Goal: Task Accomplishment & Management: Use online tool/utility

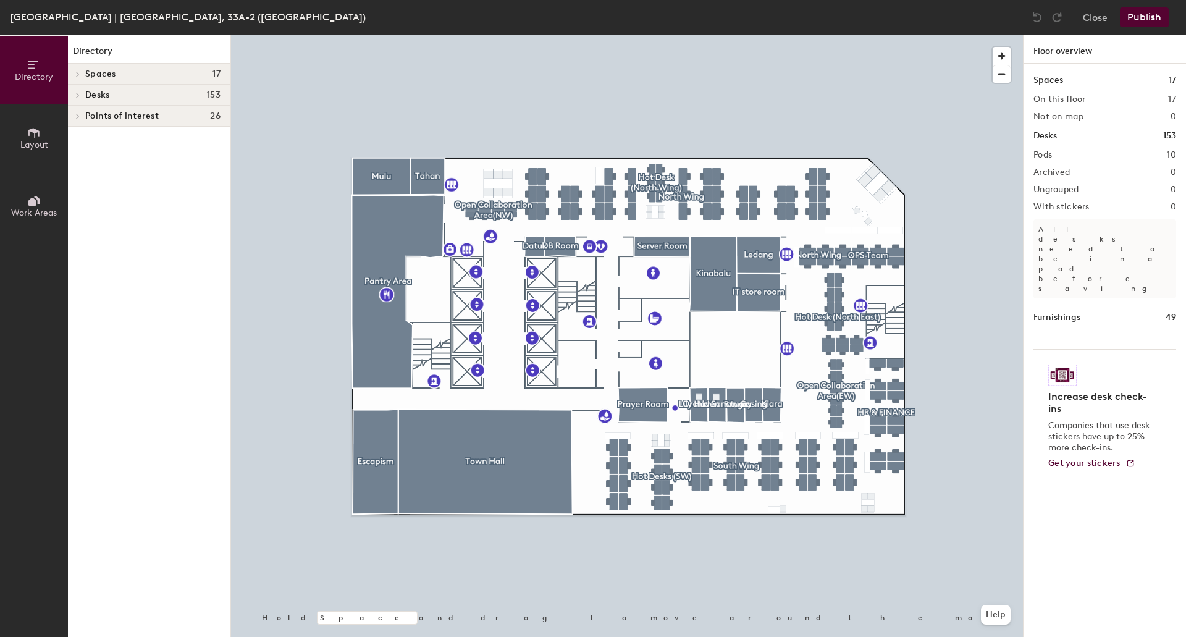
click at [98, 94] on span "Desks" at bounding box center [97, 95] width 24 height 10
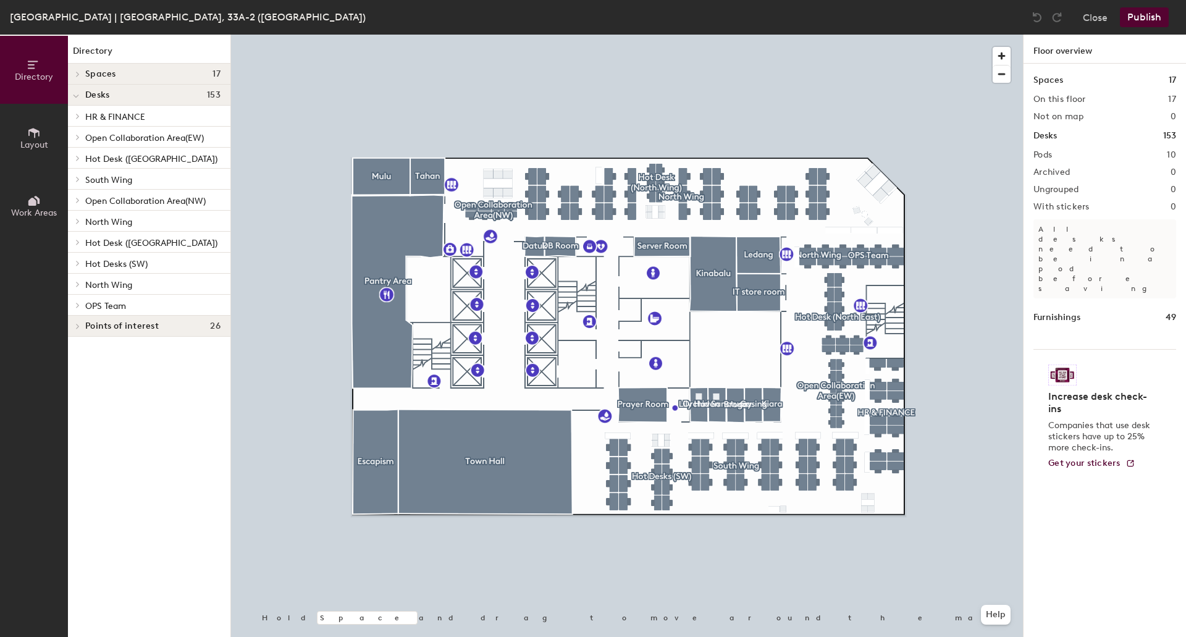
click at [75, 113] on icon at bounding box center [77, 116] width 5 height 6
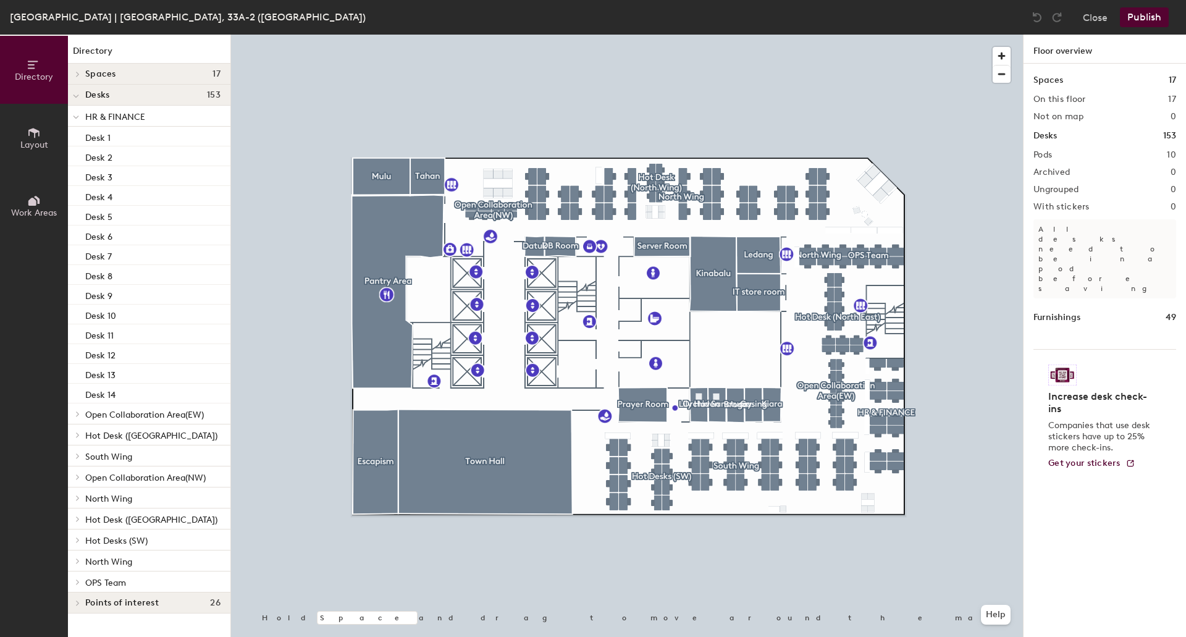
click at [77, 418] on div at bounding box center [76, 413] width 16 height 20
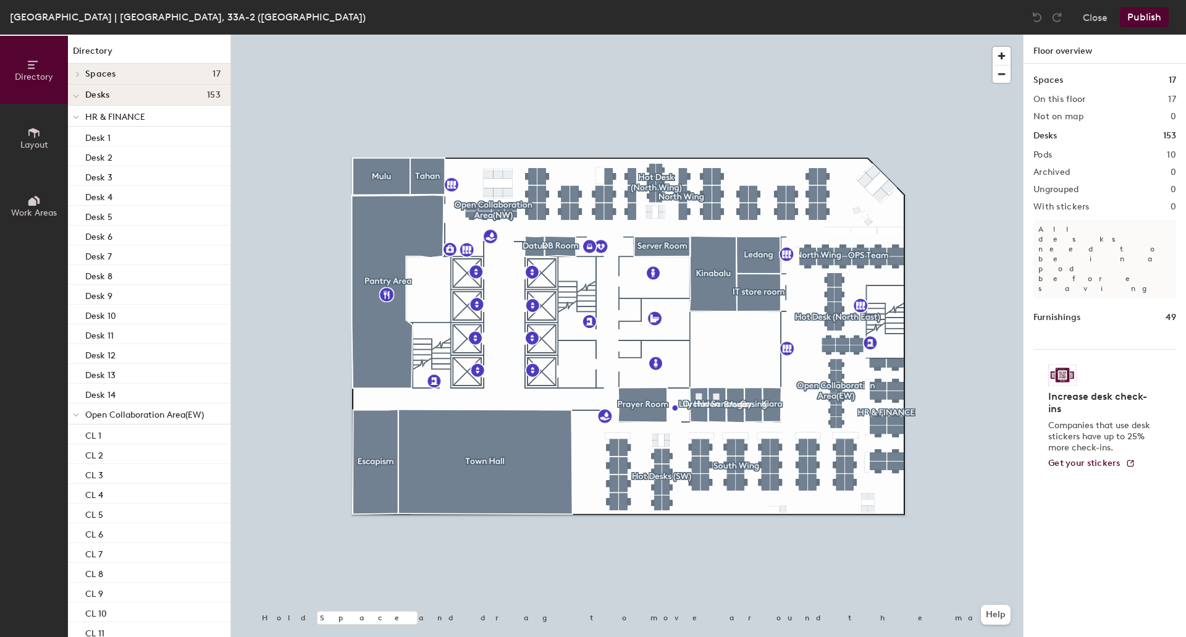
click at [26, 220] on button "Work Areas" at bounding box center [34, 206] width 68 height 68
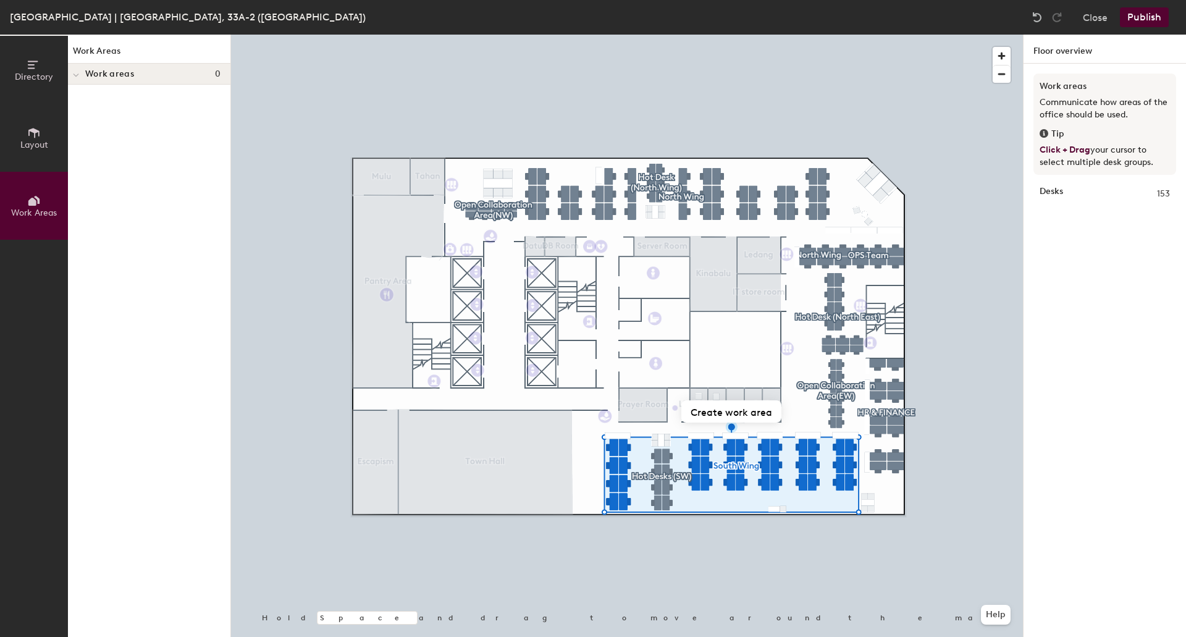
click at [26, 131] on button "Layout" at bounding box center [34, 138] width 68 height 68
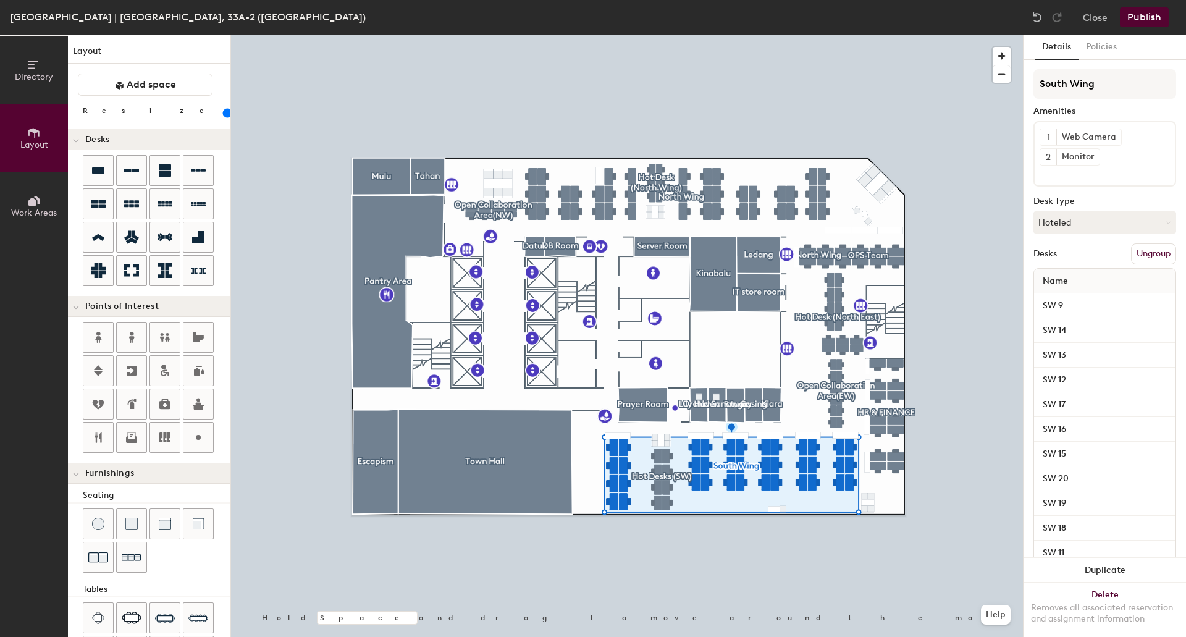
click at [26, 175] on button "Work Areas" at bounding box center [34, 206] width 68 height 68
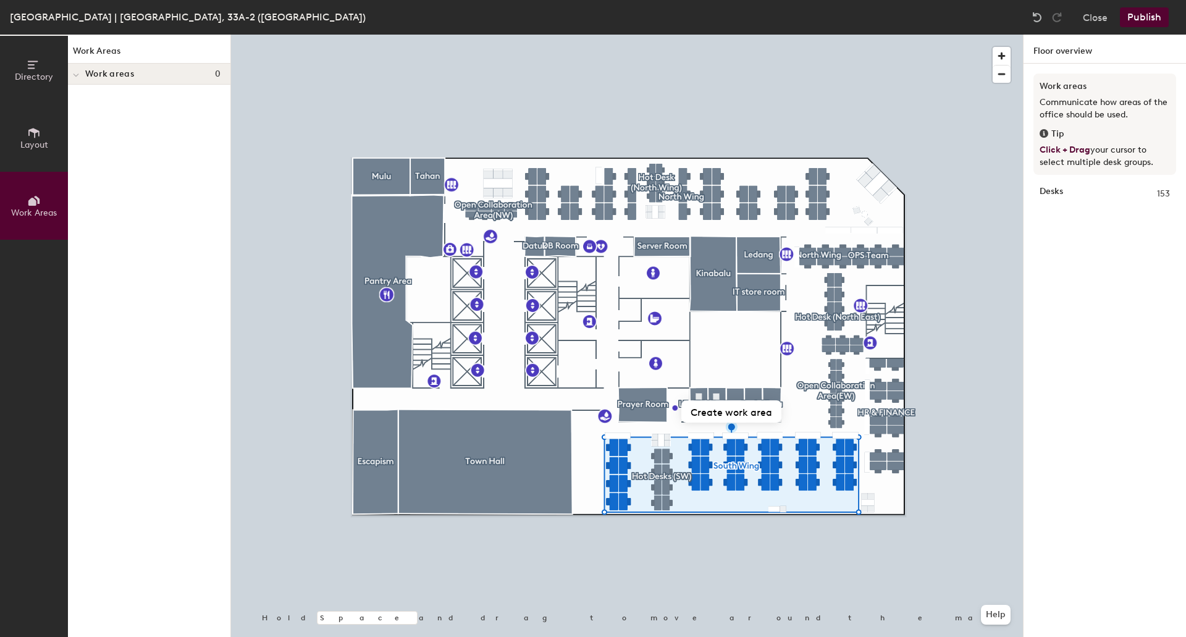
click at [39, 90] on button "Directory" at bounding box center [34, 70] width 68 height 68
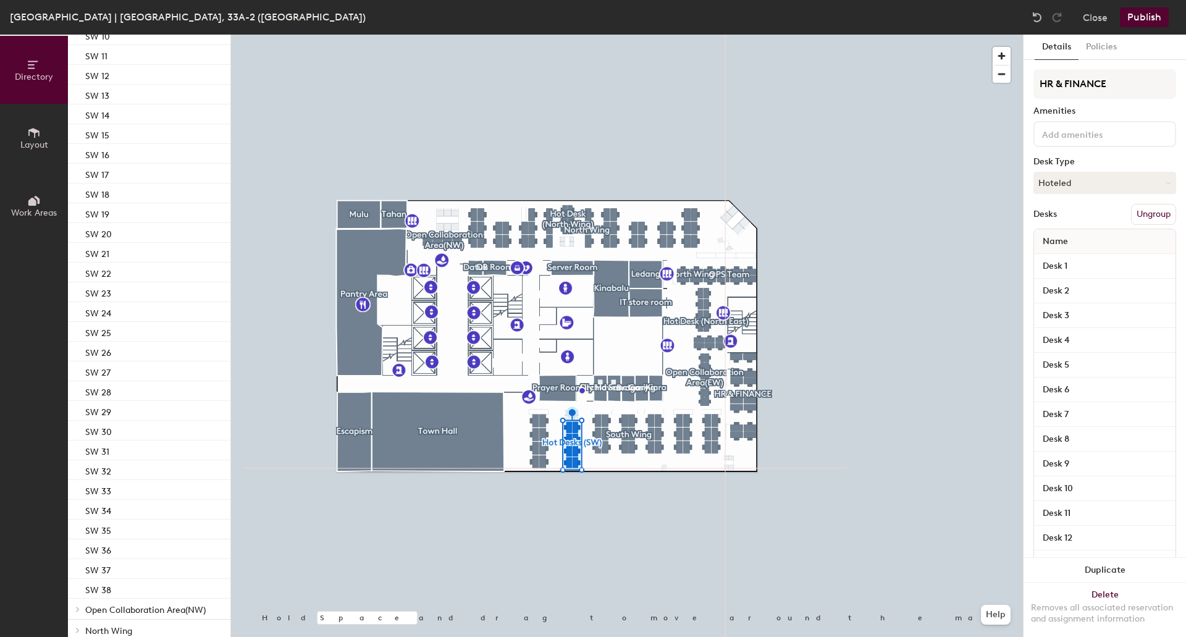
scroll to position [896, 0]
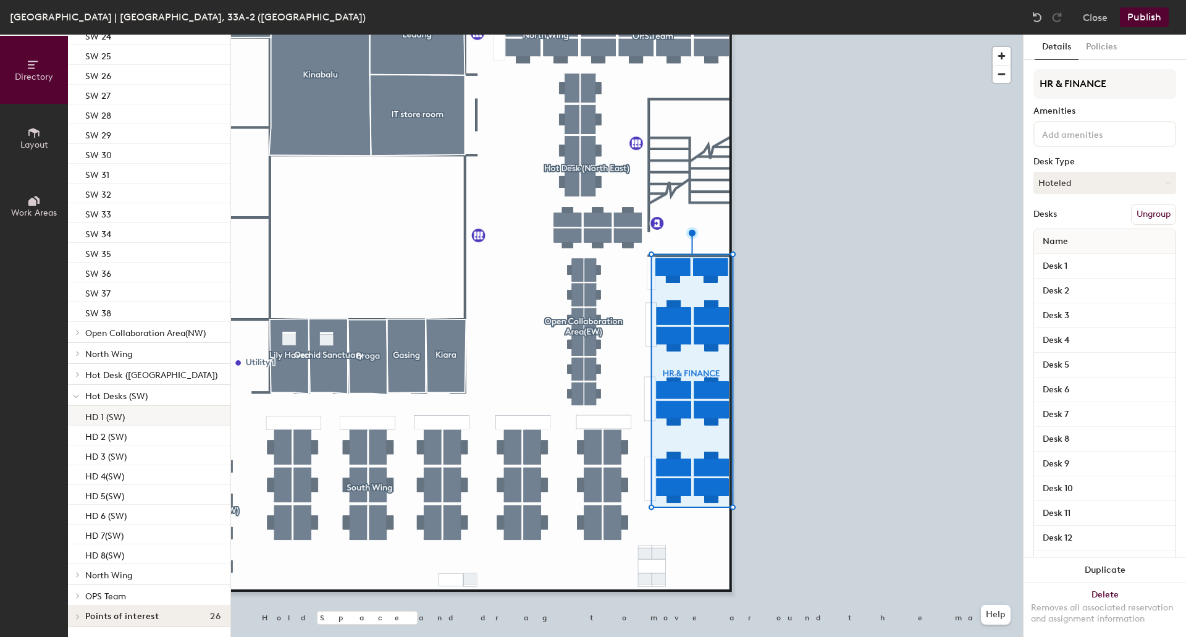
click at [905, 35] on div at bounding box center [627, 35] width 792 height 0
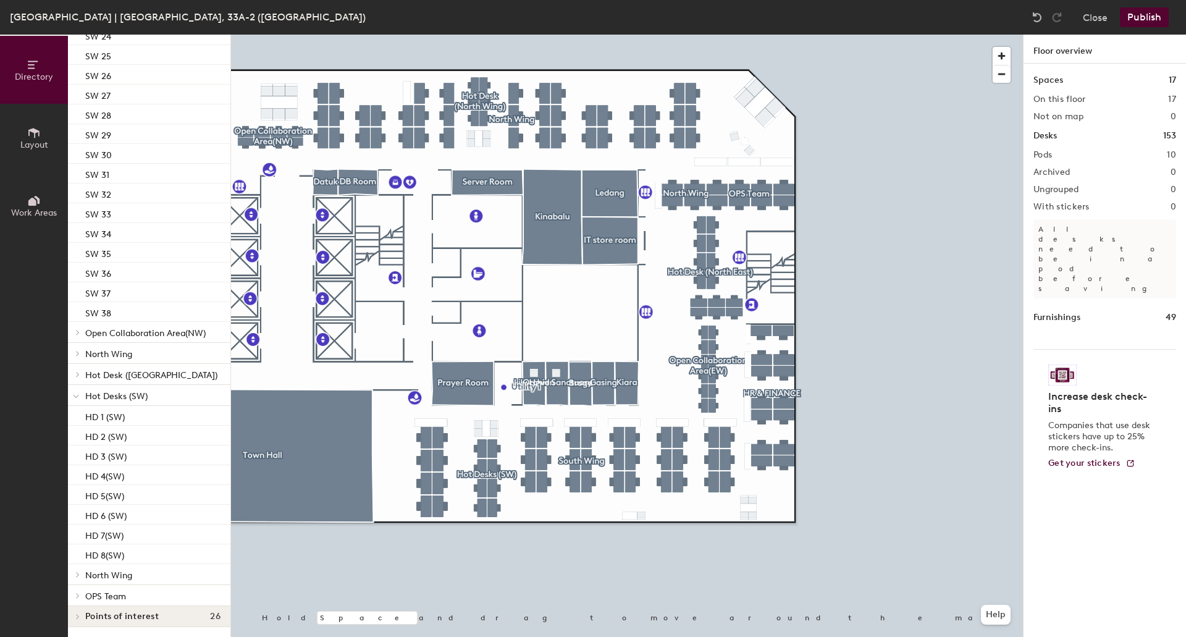
click at [778, 35] on div at bounding box center [627, 35] width 792 height 0
click at [746, 35] on div at bounding box center [627, 35] width 792 height 0
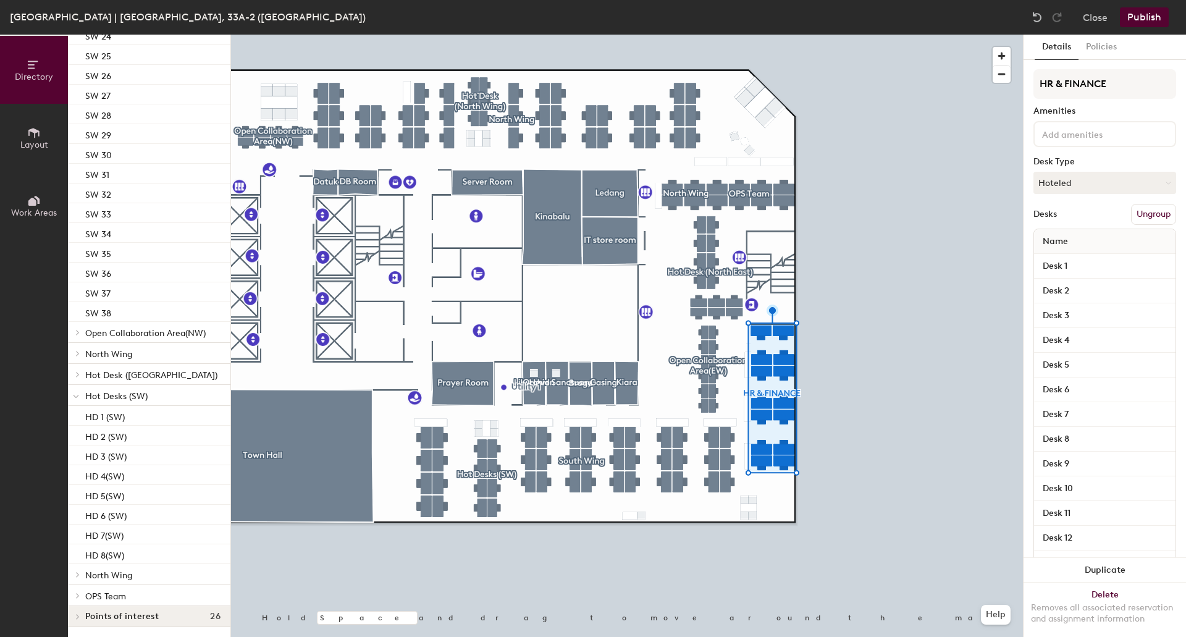
scroll to position [1133, 0]
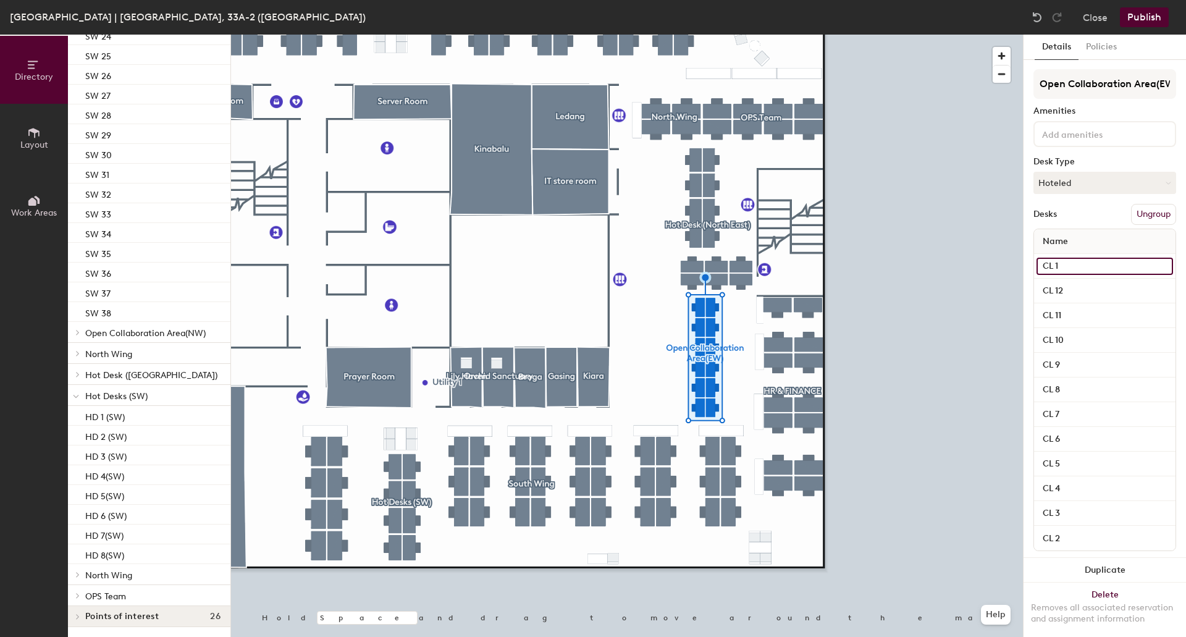
click at [1084, 264] on input "CL 1" at bounding box center [1105, 266] width 137 height 17
click at [1054, 267] on input "CL 1" at bounding box center [1105, 266] width 137 height 17
type input "CL (EW) 1"
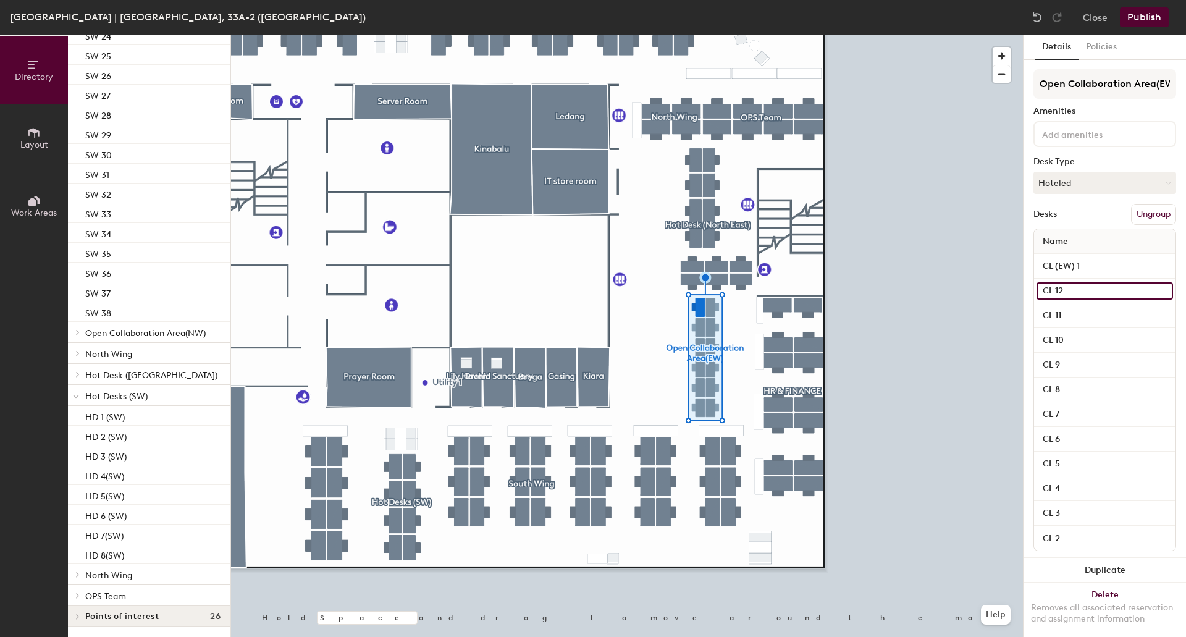
click at [1056, 290] on input "CL 12" at bounding box center [1105, 290] width 137 height 17
click at [1056, 293] on input "CL 12" at bounding box center [1105, 290] width 137 height 17
click at [1055, 311] on input "CL 11" at bounding box center [1105, 315] width 137 height 17
click at [1055, 315] on input "CL 11" at bounding box center [1105, 315] width 137 height 17
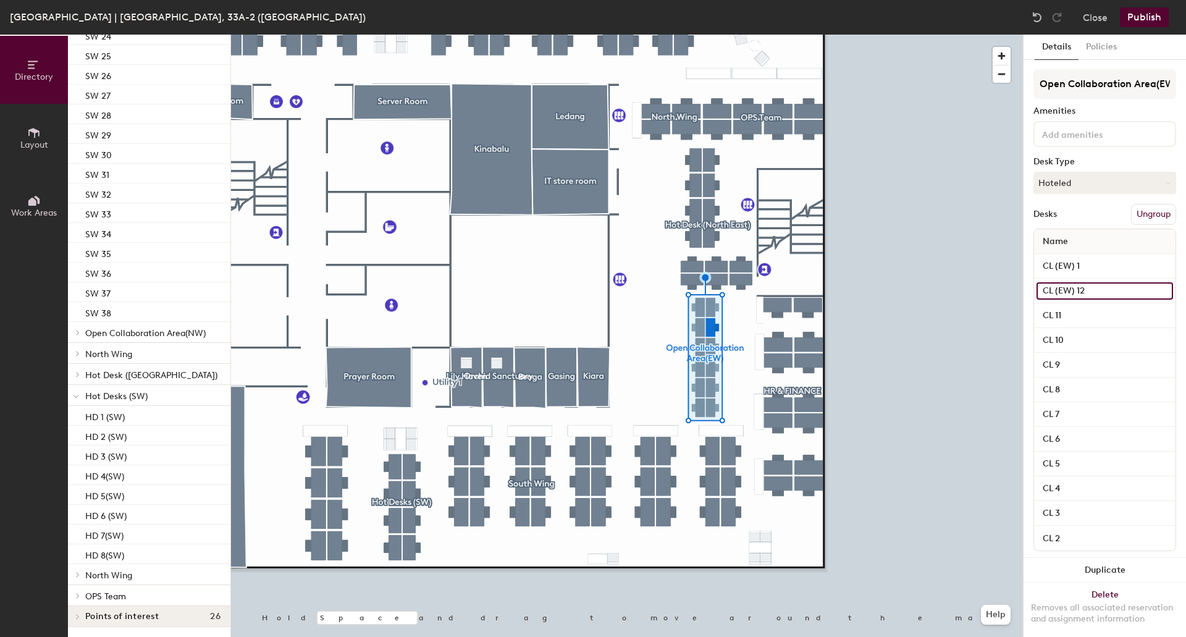
click at [1074, 294] on input "CL (EW) 12" at bounding box center [1105, 290] width 137 height 17
click at [1077, 290] on input "CL (EW) 12" at bounding box center [1105, 290] width 137 height 17
type input "CL 12"
click at [1076, 269] on input "CL (EW) 1" at bounding box center [1105, 266] width 137 height 17
click at [1075, 268] on input "CL (EW) 1" at bounding box center [1105, 266] width 137 height 17
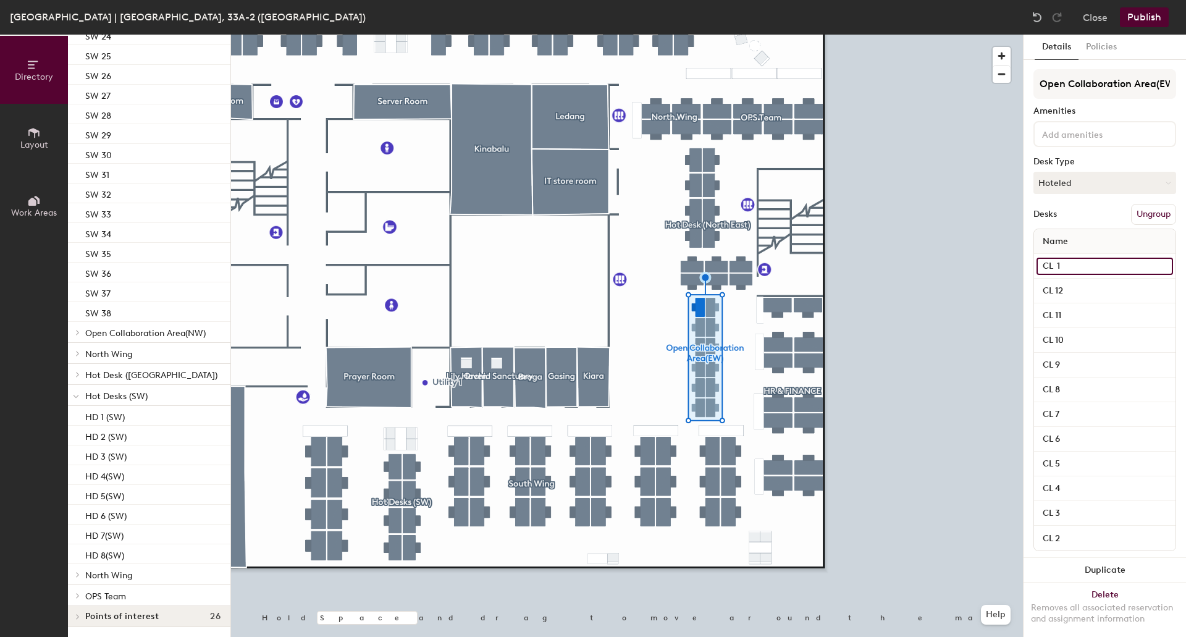
type input "CL 1"
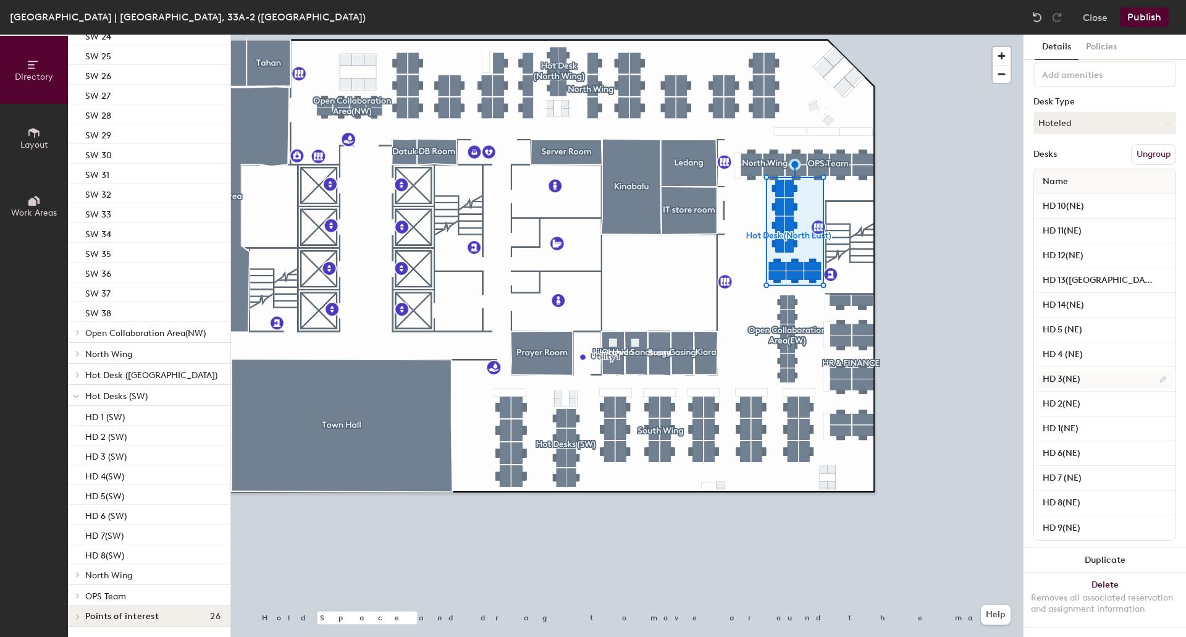
scroll to position [62, 0]
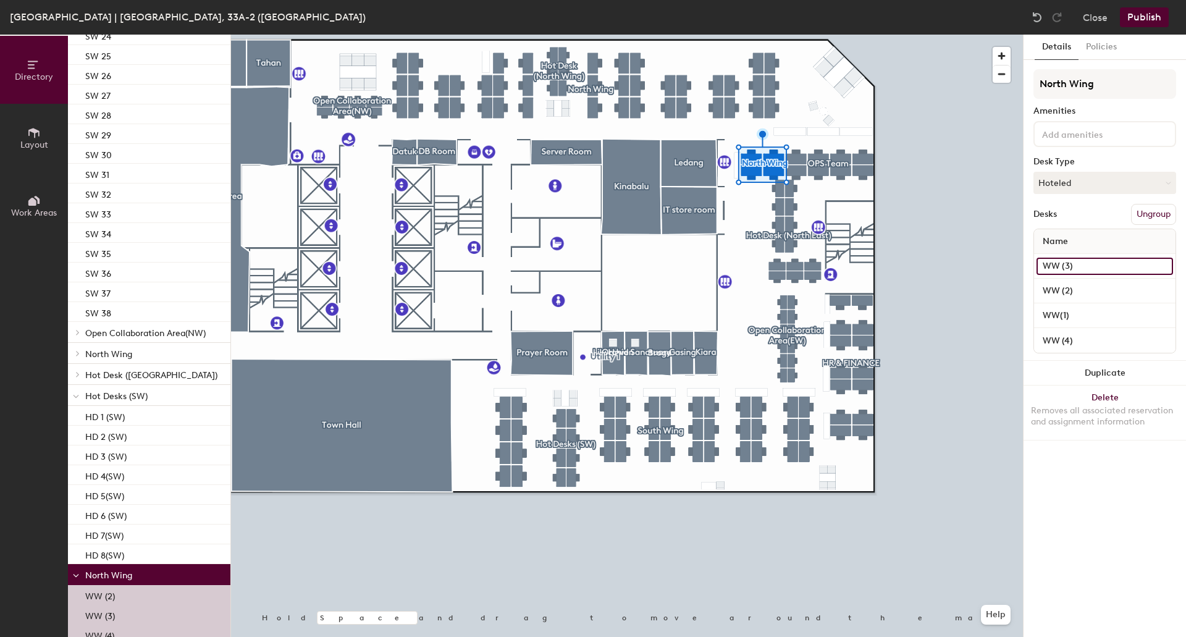
click at [1055, 264] on input "WW (3)" at bounding box center [1105, 266] width 137 height 17
click at [1052, 269] on input "WW (3)" at bounding box center [1105, 266] width 137 height 17
click at [1049, 266] on input "WW (3)" at bounding box center [1105, 266] width 137 height 17
click at [1053, 263] on input "WW (3)" at bounding box center [1105, 266] width 137 height 17
click at [1055, 268] on input "WW (3)" at bounding box center [1105, 266] width 137 height 17
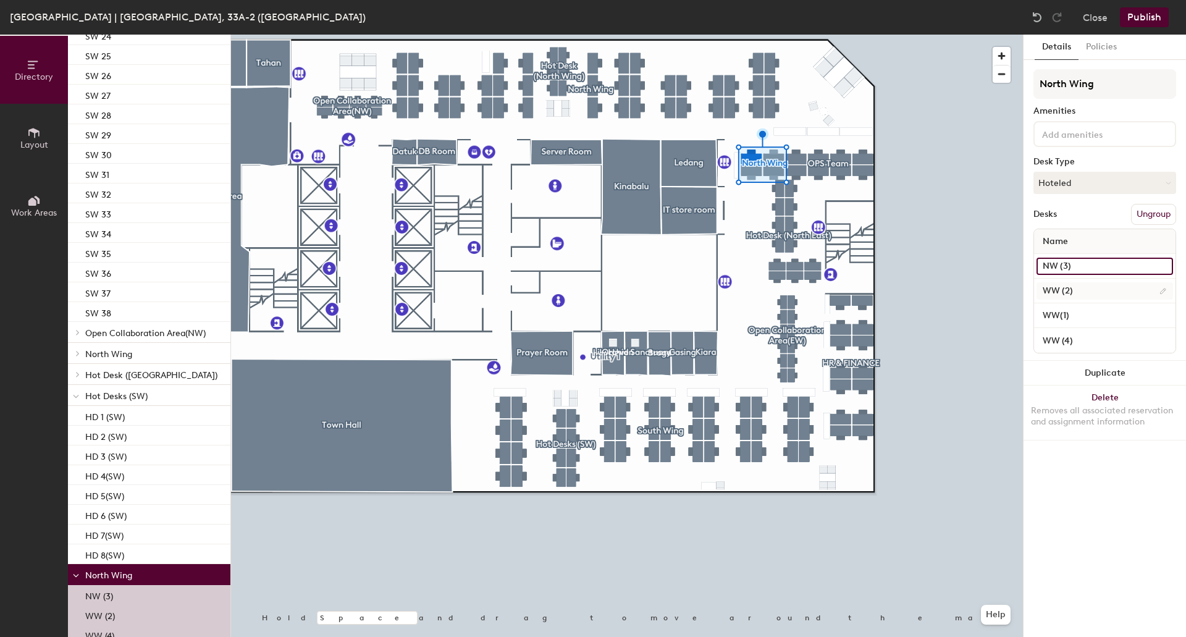
type input "NW (3)"
click at [1056, 285] on input "WW (2)" at bounding box center [1105, 290] width 137 height 17
click at [1051, 292] on input "WW (2)" at bounding box center [1105, 290] width 137 height 17
click at [1087, 292] on input "WW (2)" at bounding box center [1105, 290] width 137 height 17
drag, startPoint x: 1087, startPoint y: 292, endPoint x: 1050, endPoint y: 292, distance: 36.5
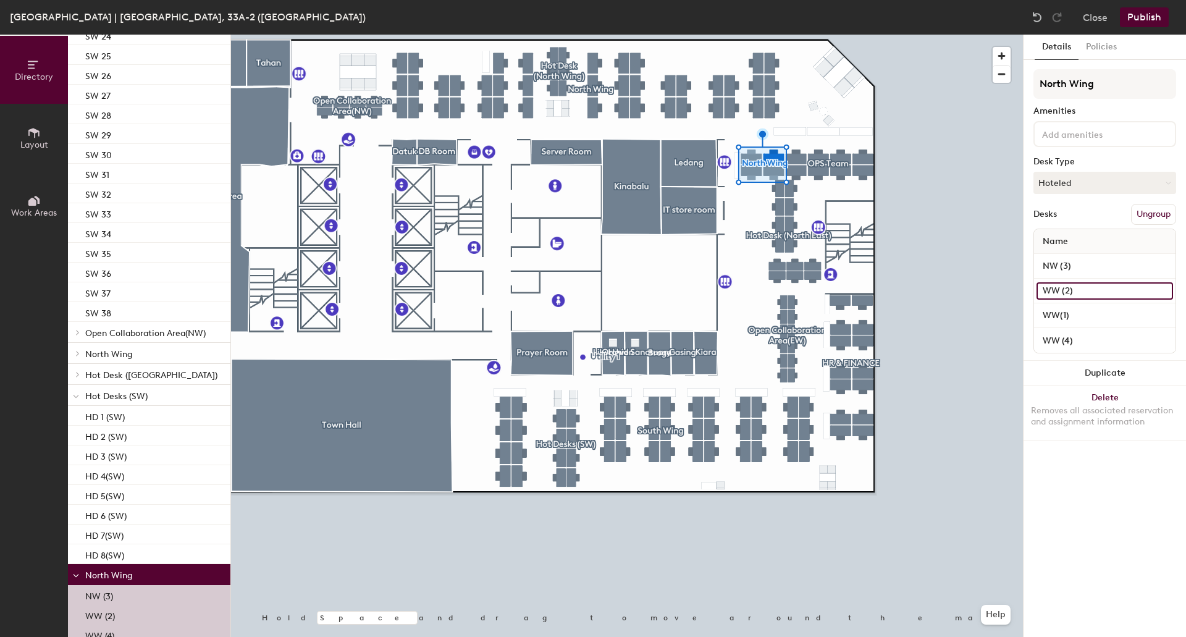
click at [1050, 292] on input "WW (2)" at bounding box center [1105, 290] width 137 height 17
type input "NW 1"
click at [1085, 307] on input "WW(1)" at bounding box center [1105, 315] width 137 height 17
click at [1085, 309] on input "WW(1)" at bounding box center [1105, 315] width 137 height 17
type input "W"
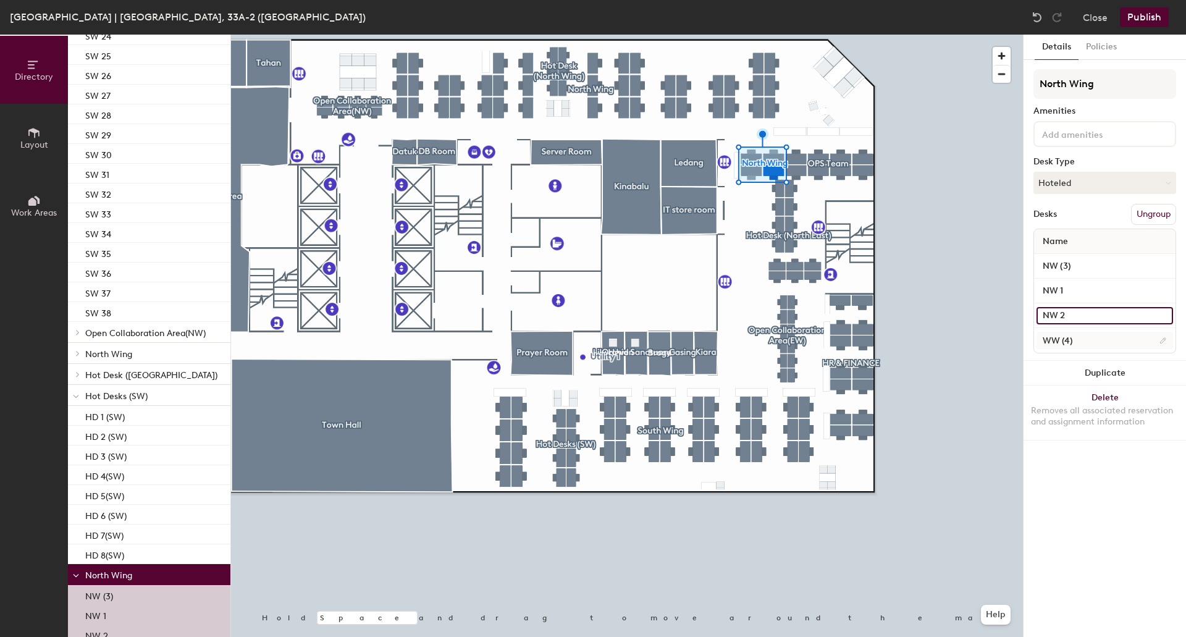
type input "NW 2"
click at [1086, 347] on input "WW (4)" at bounding box center [1105, 340] width 137 height 17
click at [1090, 339] on input "WW (4)" at bounding box center [1105, 340] width 137 height 17
type input "W"
type input "NW 3"
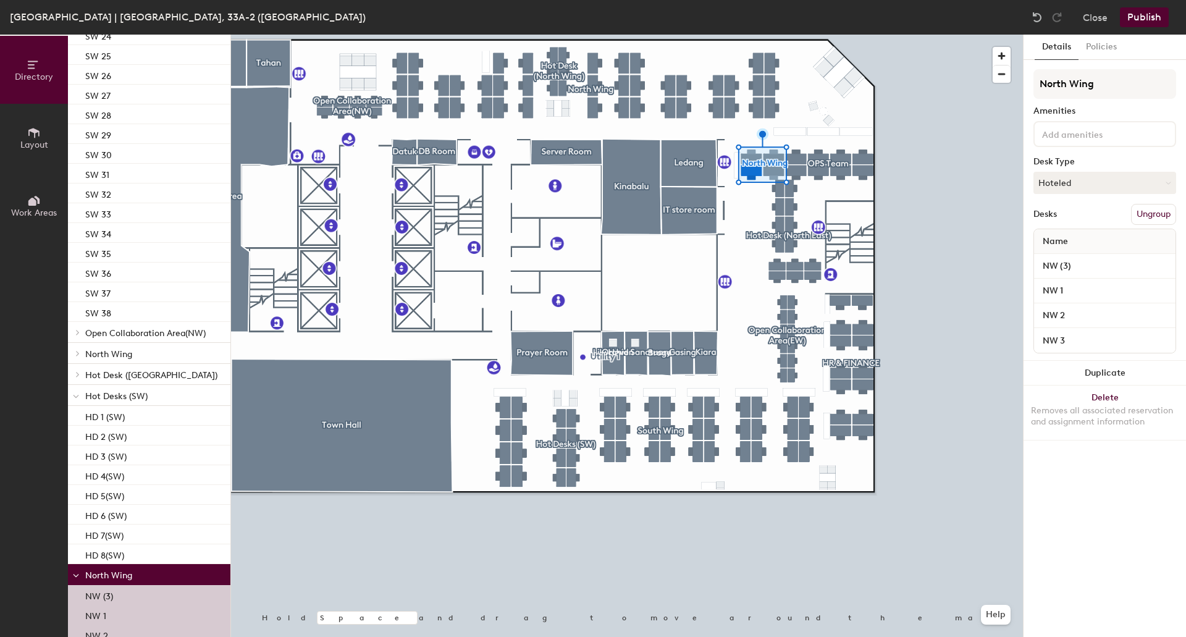
click at [1093, 238] on div "Name" at bounding box center [1104, 241] width 141 height 25
click at [1087, 269] on input "NW (3)" at bounding box center [1105, 266] width 137 height 17
type input "NW 4"
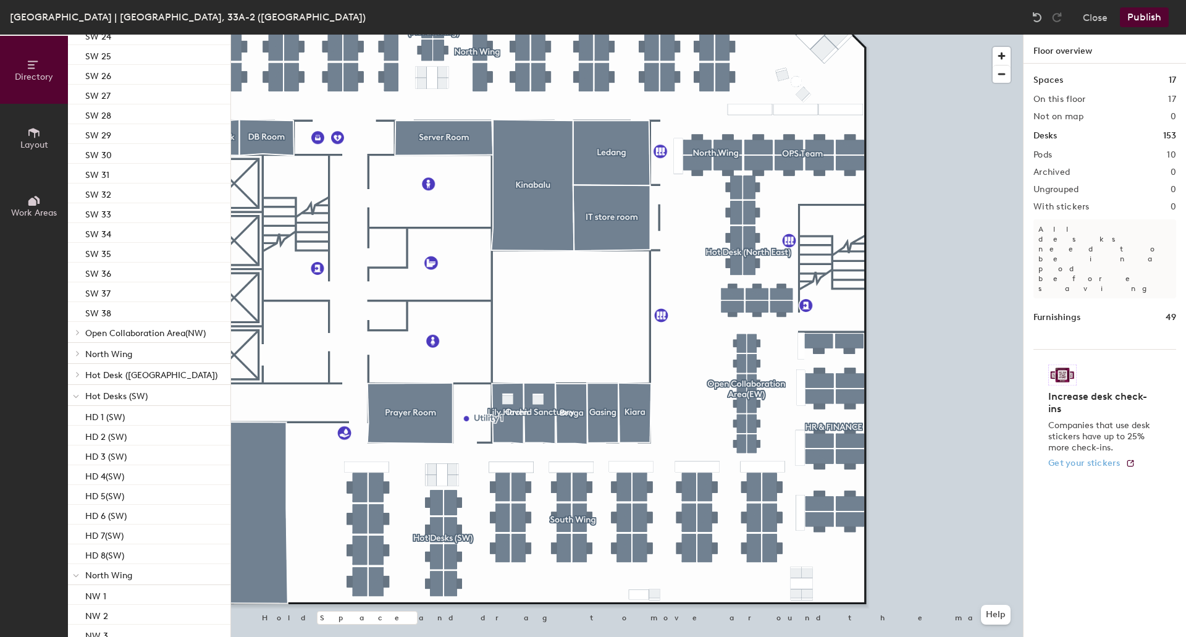
click at [1089, 447] on div "Directory Layout Work Areas Directory Spaces 17 Broga Datuk DB Room Escapism Ga…" at bounding box center [593, 336] width 1186 height 602
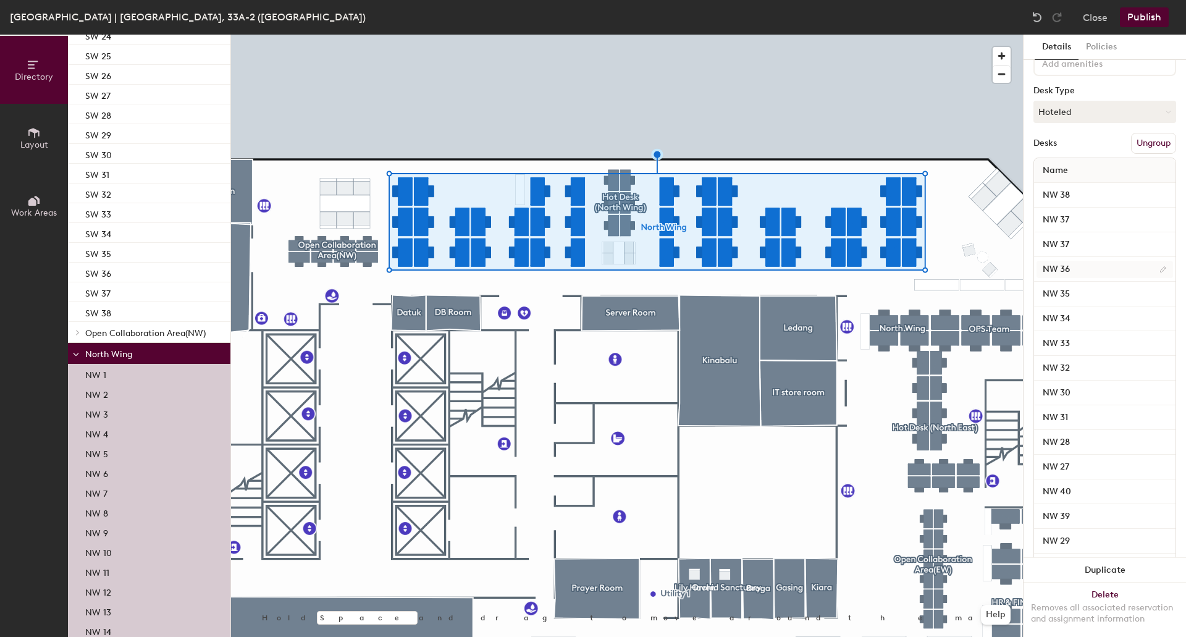
scroll to position [185, 0]
click at [1115, 387] on div "NW 40" at bounding box center [1104, 377] width 141 height 25
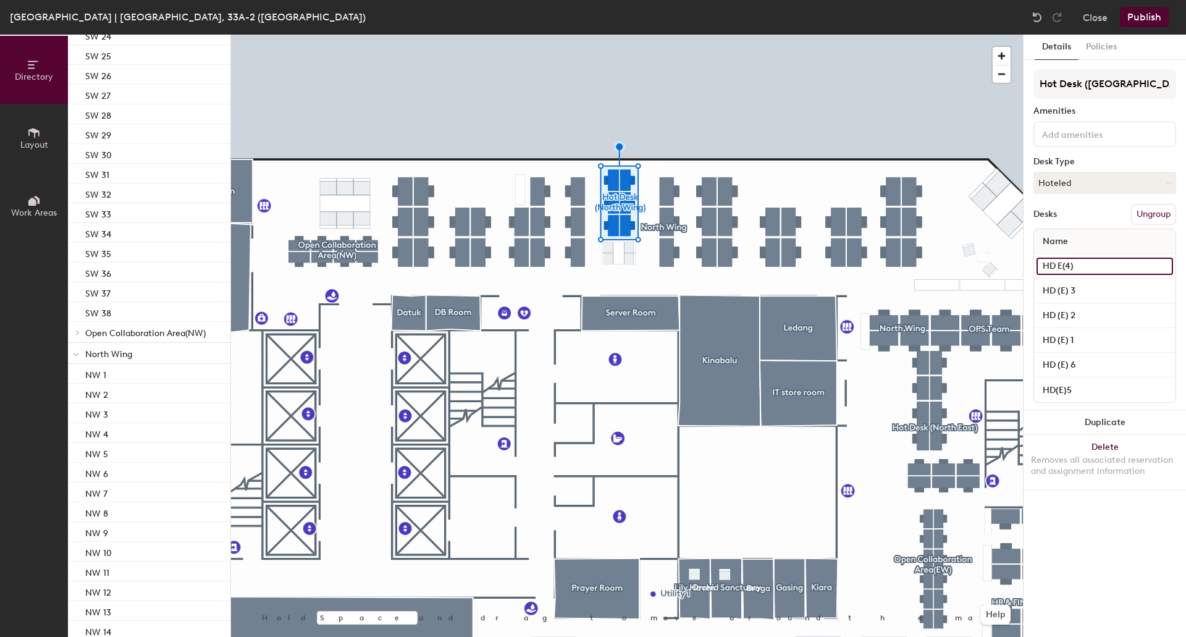
click at [1073, 260] on input "HD E(4)" at bounding box center [1105, 266] width 137 height 17
click at [1071, 263] on input "HD E(4)" at bounding box center [1105, 266] width 137 height 17
click at [1064, 268] on input "HD E(4)" at bounding box center [1105, 266] width 137 height 17
click at [1064, 267] on input "HD E(4)" at bounding box center [1105, 266] width 137 height 17
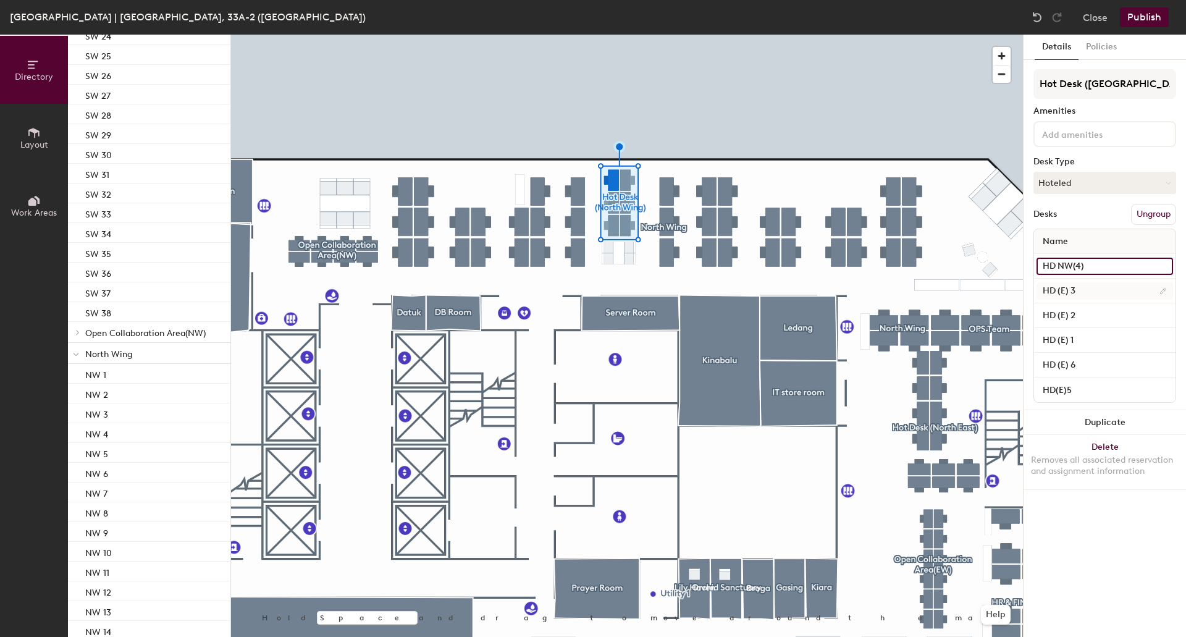
type input "HD NW(4)"
click at [1063, 289] on input "HD (E) 3" at bounding box center [1105, 290] width 137 height 17
click at [1069, 287] on input "HD (E) 3" at bounding box center [1105, 290] width 137 height 17
click at [1072, 289] on input "HD (E) 3" at bounding box center [1105, 290] width 137 height 17
click at [1072, 290] on input "HD (E) 3" at bounding box center [1105, 290] width 137 height 17
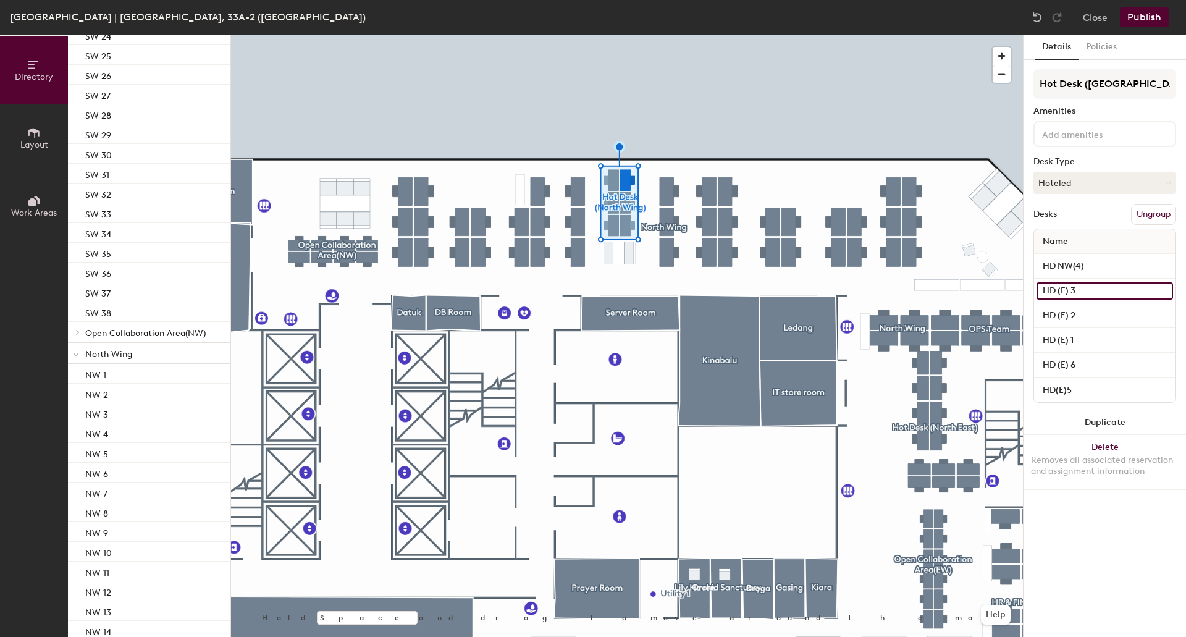
click at [1070, 295] on input "HD (E) 3" at bounding box center [1105, 290] width 137 height 17
click at [1070, 290] on input "HD (E) 3" at bounding box center [1105, 290] width 137 height 17
click at [1065, 290] on input "HD (E) 3" at bounding box center [1105, 290] width 137 height 17
click at [1095, 287] on input "HD (E) 3" at bounding box center [1105, 290] width 137 height 17
click at [1089, 292] on input "HD (E) 3" at bounding box center [1105, 290] width 137 height 17
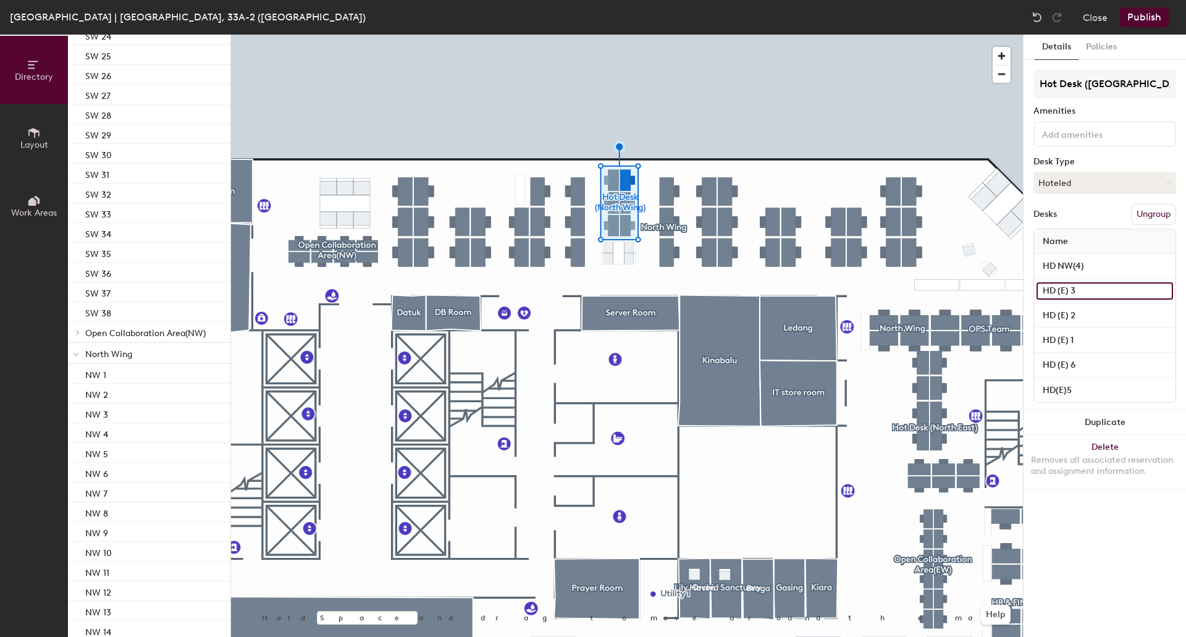
click at [1074, 287] on input "HD (E) 3" at bounding box center [1105, 290] width 137 height 17
click at [1066, 292] on input "HD (E) 3" at bounding box center [1105, 290] width 137 height 17
click at [1065, 291] on input "HD (E) 3" at bounding box center [1105, 290] width 137 height 17
click at [1071, 291] on input "HD (E) 3" at bounding box center [1105, 290] width 137 height 17
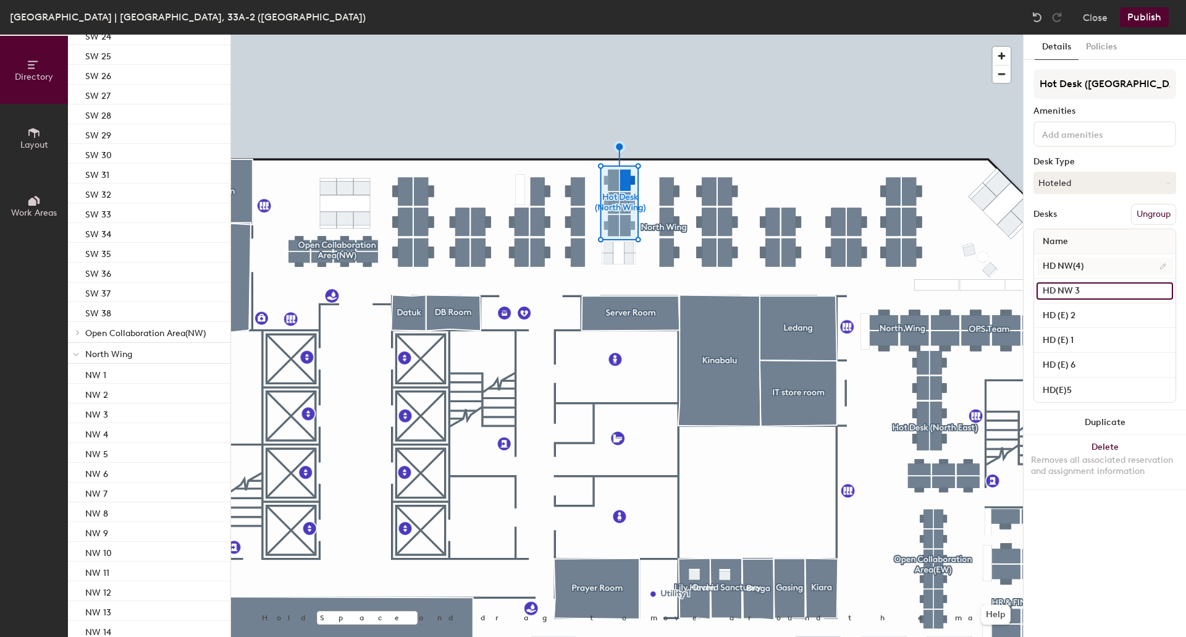
type input "HD NW 3"
click at [1090, 263] on input "HD NW(4)" at bounding box center [1105, 266] width 137 height 17
click at [1091, 266] on input "HD NW(4)" at bounding box center [1105, 266] width 137 height 17
click at [1094, 268] on input "HD NW(4)" at bounding box center [1105, 266] width 137 height 17
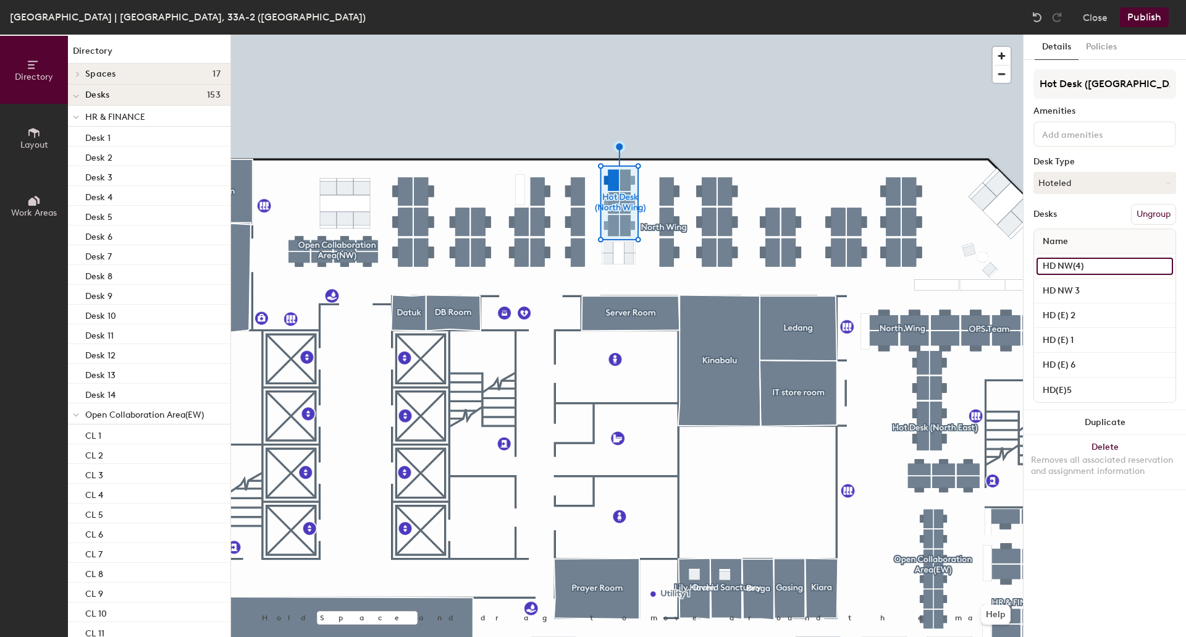
scroll to position [1410, 0]
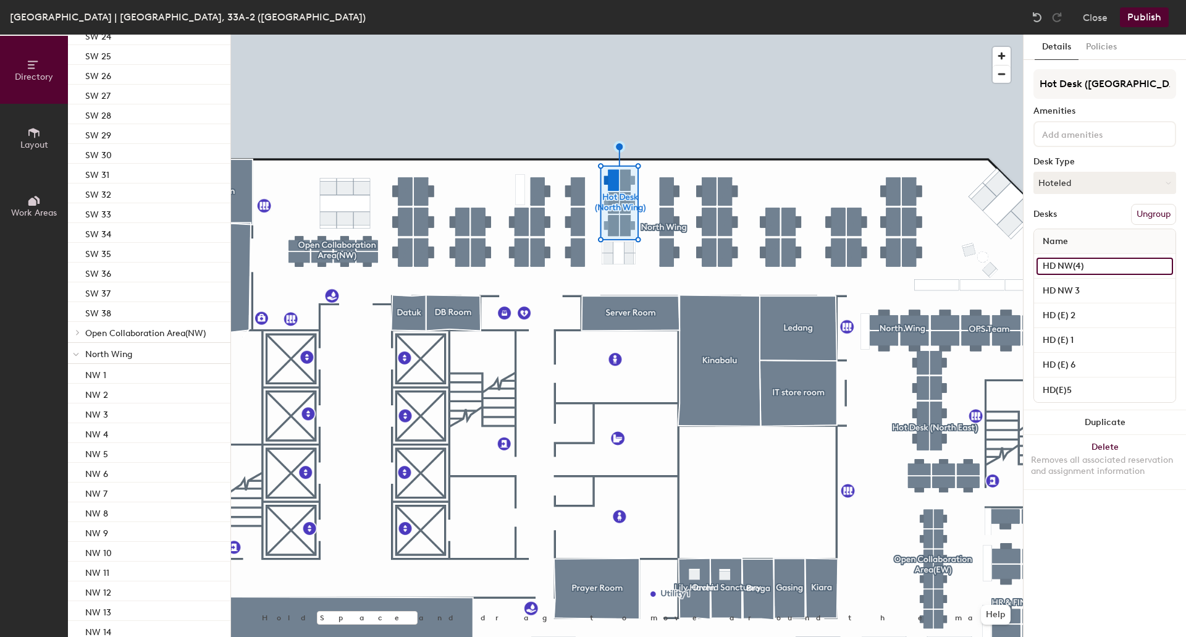
click at [1105, 266] on input "HD NW(4)" at bounding box center [1105, 266] width 137 height 17
click at [1098, 266] on input "HD NW(4)" at bounding box center [1105, 266] width 137 height 17
click at [1078, 265] on input "HD NW(4" at bounding box center [1105, 266] width 137 height 17
click at [1078, 268] on input "HD NW(4" at bounding box center [1105, 266] width 137 height 17
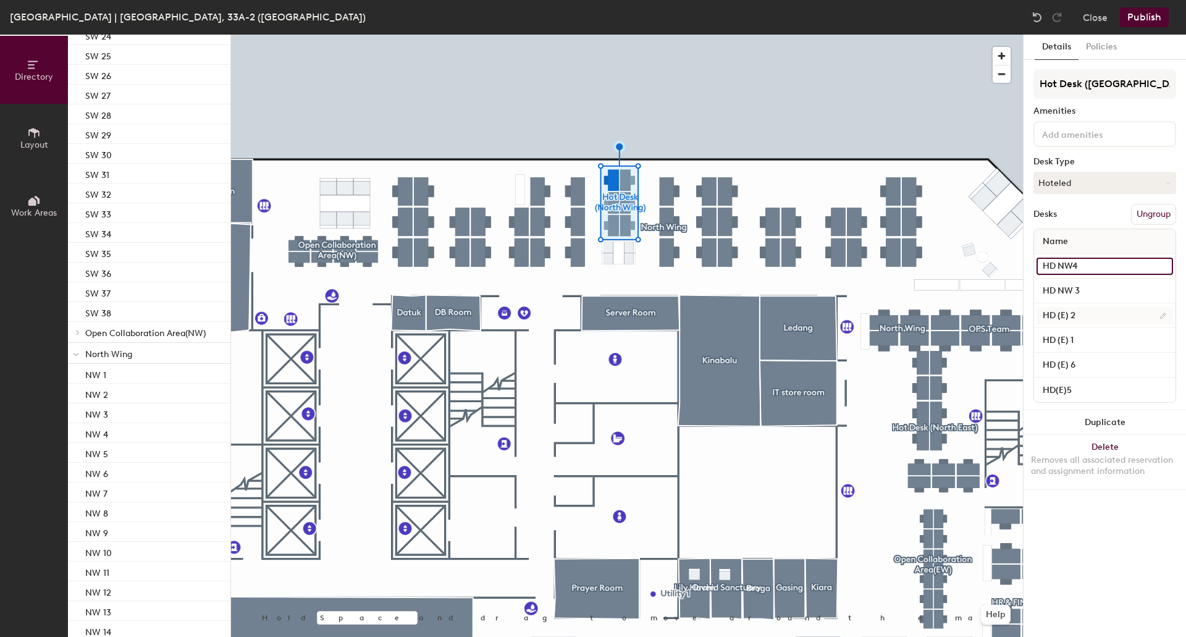
type input "HD NW4"
click at [1099, 314] on input "HD (E) 2" at bounding box center [1105, 315] width 137 height 17
type input "HD NW 2"
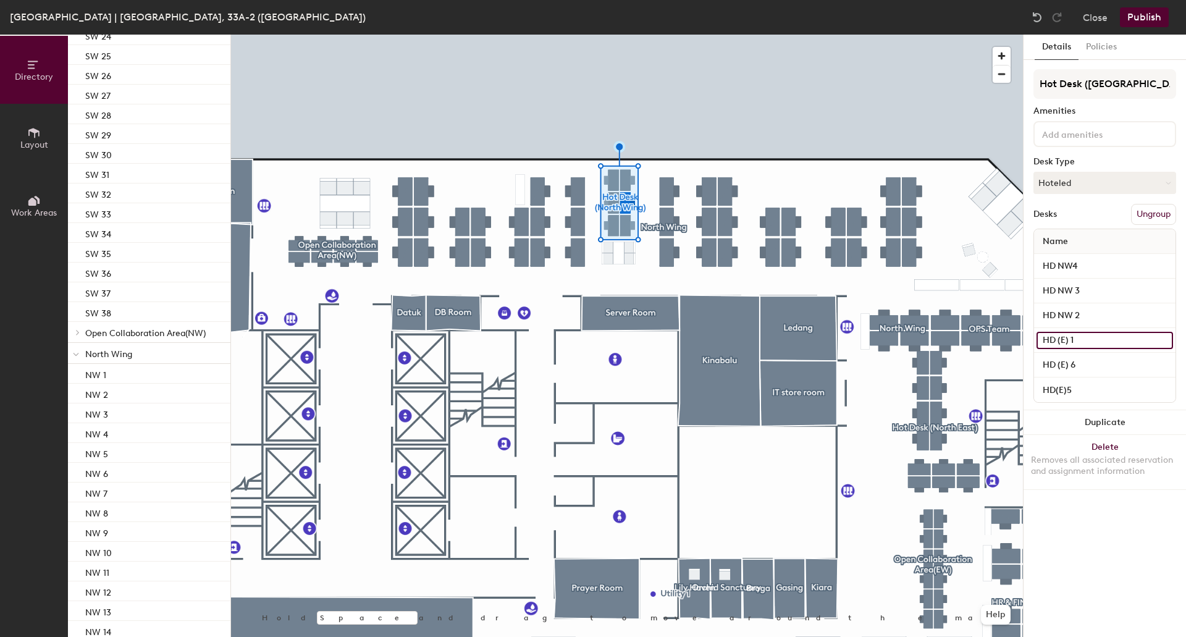
click at [1132, 337] on input "HD (E) 1" at bounding box center [1105, 340] width 137 height 17
click at [1132, 339] on input "HD (E) 1" at bounding box center [1105, 340] width 137 height 17
click at [1088, 341] on input "HD (E) 1" at bounding box center [1105, 340] width 137 height 17
click at [1090, 340] on input "HD (E) 1" at bounding box center [1105, 340] width 137 height 17
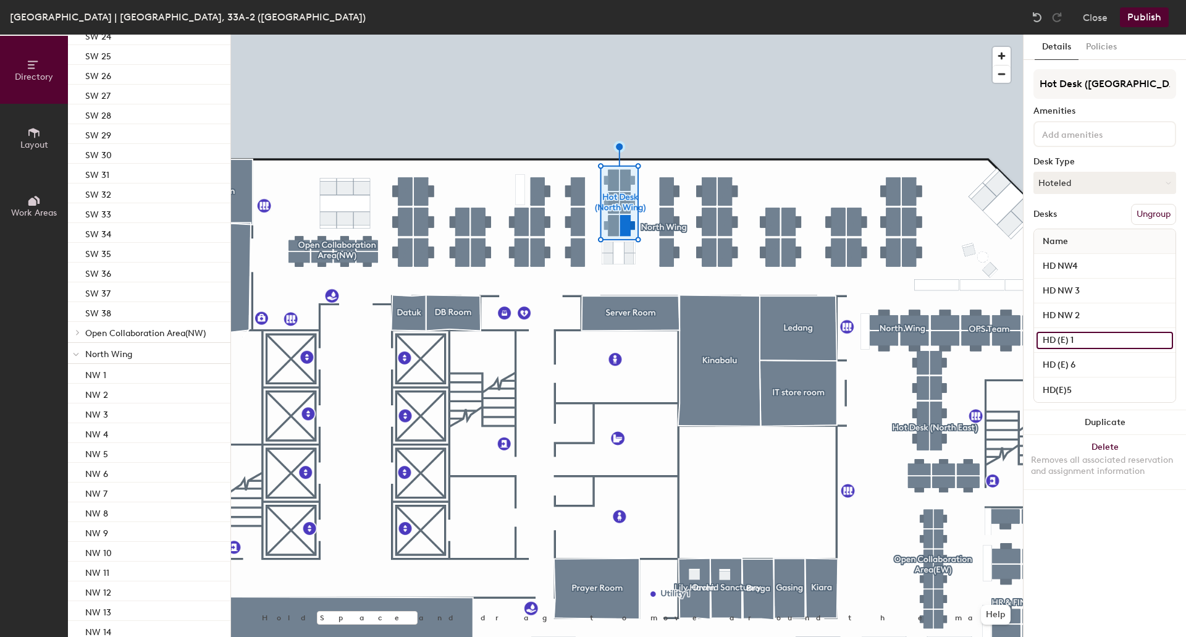
click at [1090, 340] on input "HD (E) 1" at bounding box center [1105, 340] width 137 height 17
click at [1129, 366] on input "HD (E) 6" at bounding box center [1105, 364] width 137 height 17
click at [1119, 338] on input "HD (E) 1" at bounding box center [1105, 340] width 137 height 17
click at [1171, 332] on input "HD (E) 1" at bounding box center [1105, 340] width 137 height 17
click at [1164, 339] on input "HD (E) 1" at bounding box center [1105, 340] width 137 height 17
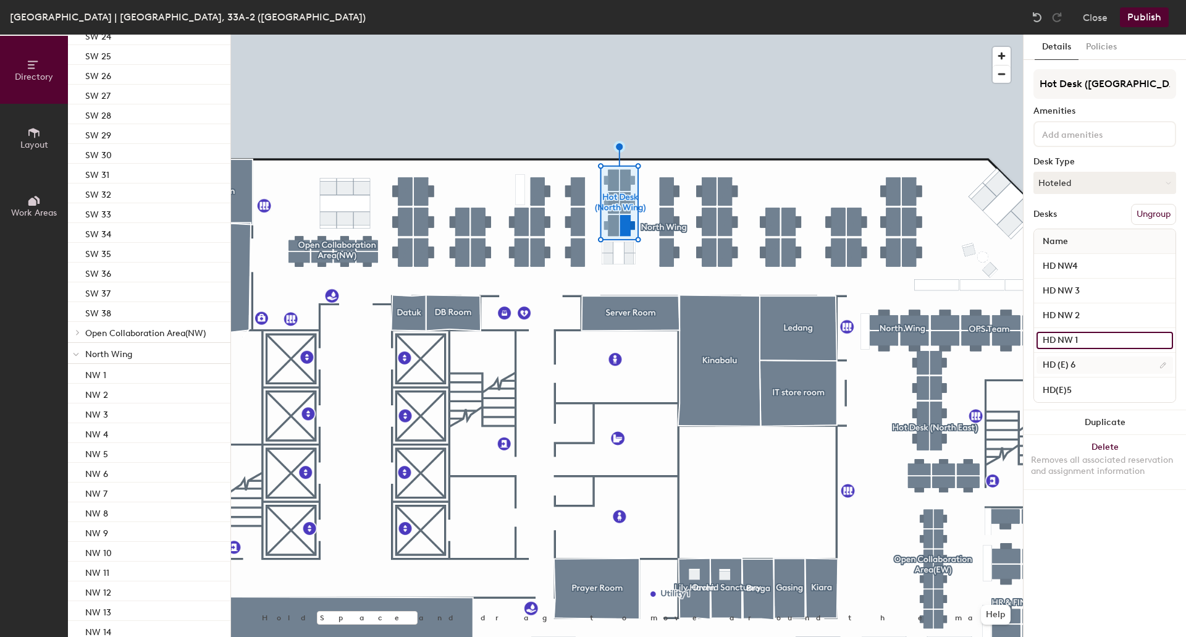
type input "HD NW 1"
click at [1139, 365] on input "HD (E) 6" at bounding box center [1105, 364] width 137 height 17
click at [1104, 369] on input "HD (E) 6" at bounding box center [1105, 364] width 137 height 17
type input "HD NW 6"
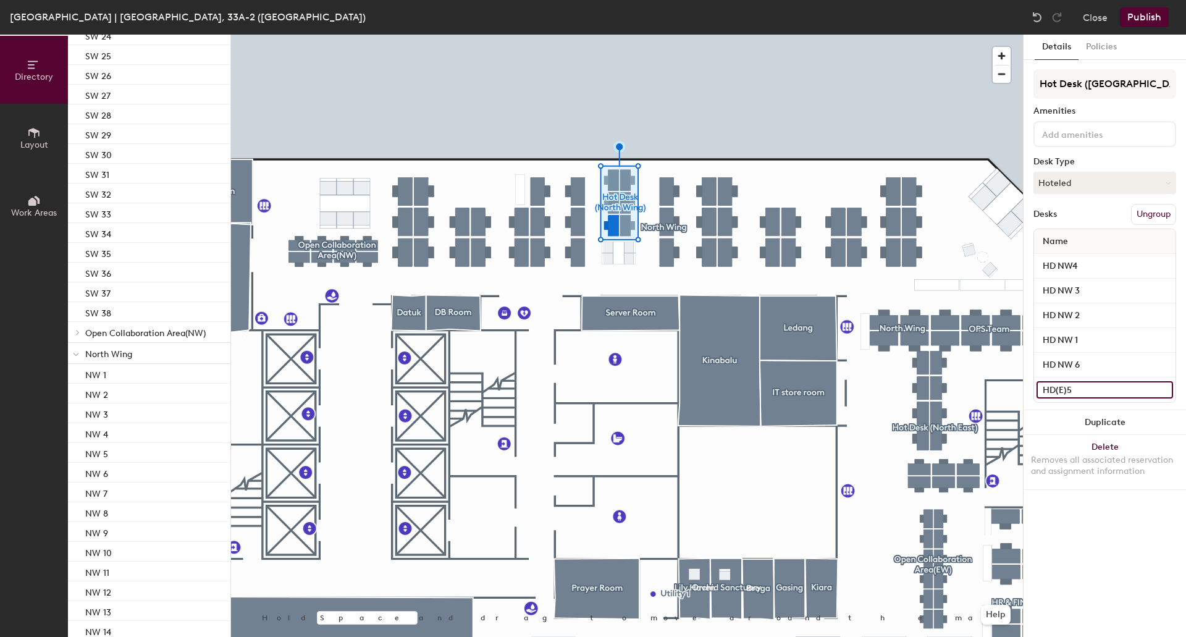
click at [1127, 388] on input "HD(E)5" at bounding box center [1105, 389] width 137 height 17
click at [1124, 391] on input "HD(E)5" at bounding box center [1105, 389] width 137 height 17
type input "HD NW 5"
click at [1116, 366] on input "HD NW 6" at bounding box center [1105, 364] width 137 height 17
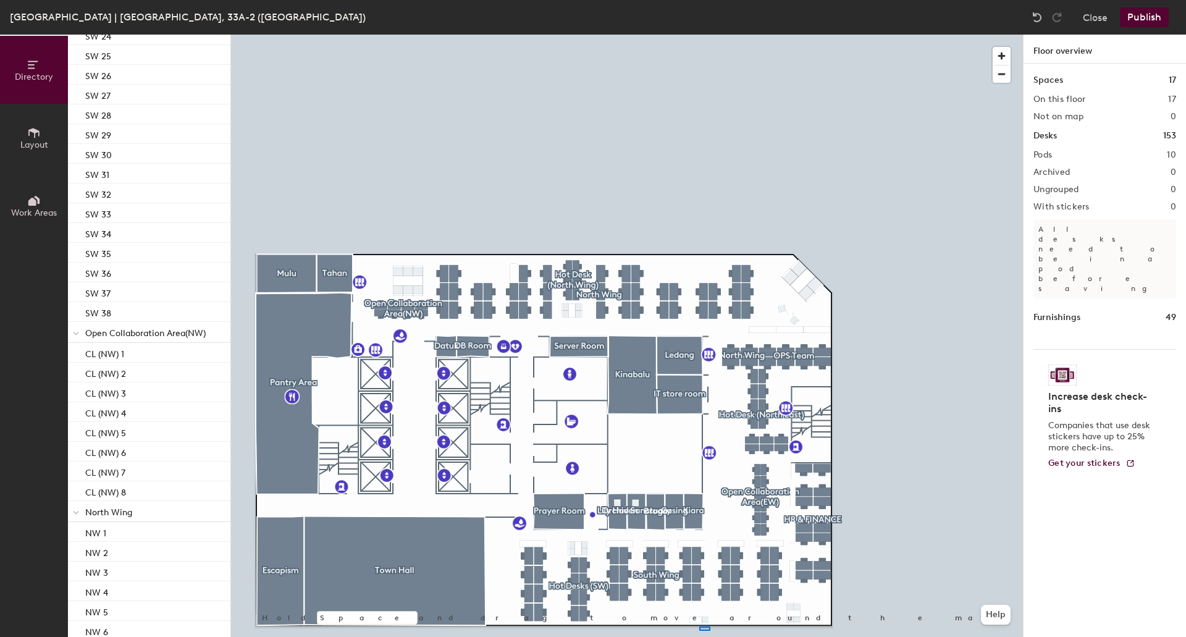
click at [709, 35] on div at bounding box center [627, 35] width 792 height 0
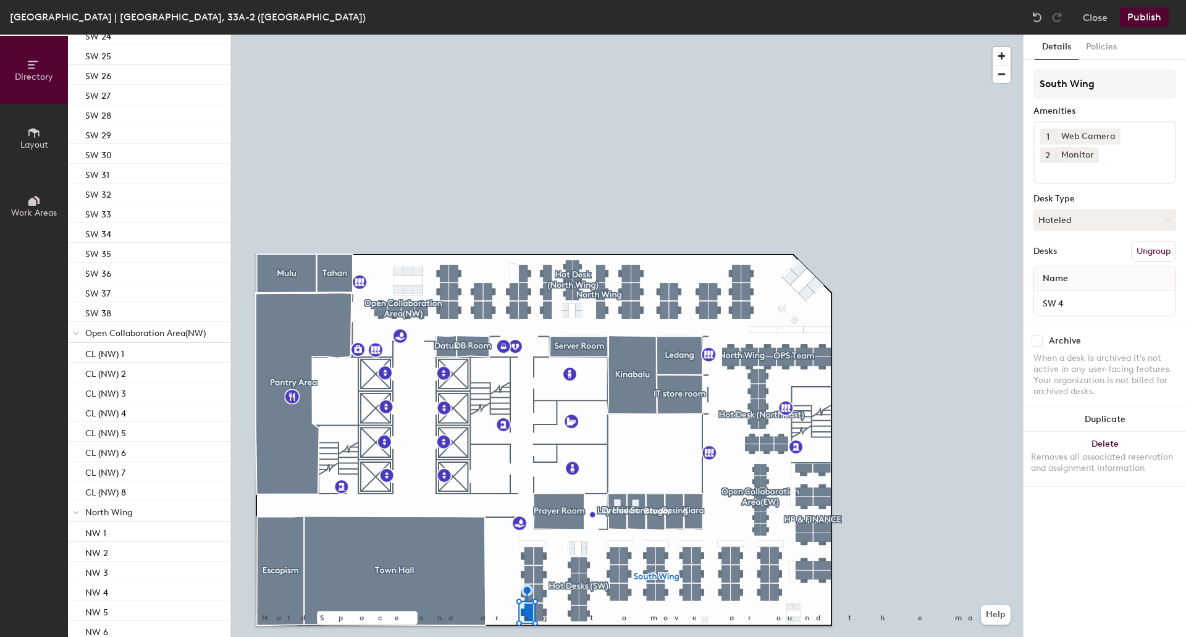
click at [879, 35] on div at bounding box center [627, 35] width 792 height 0
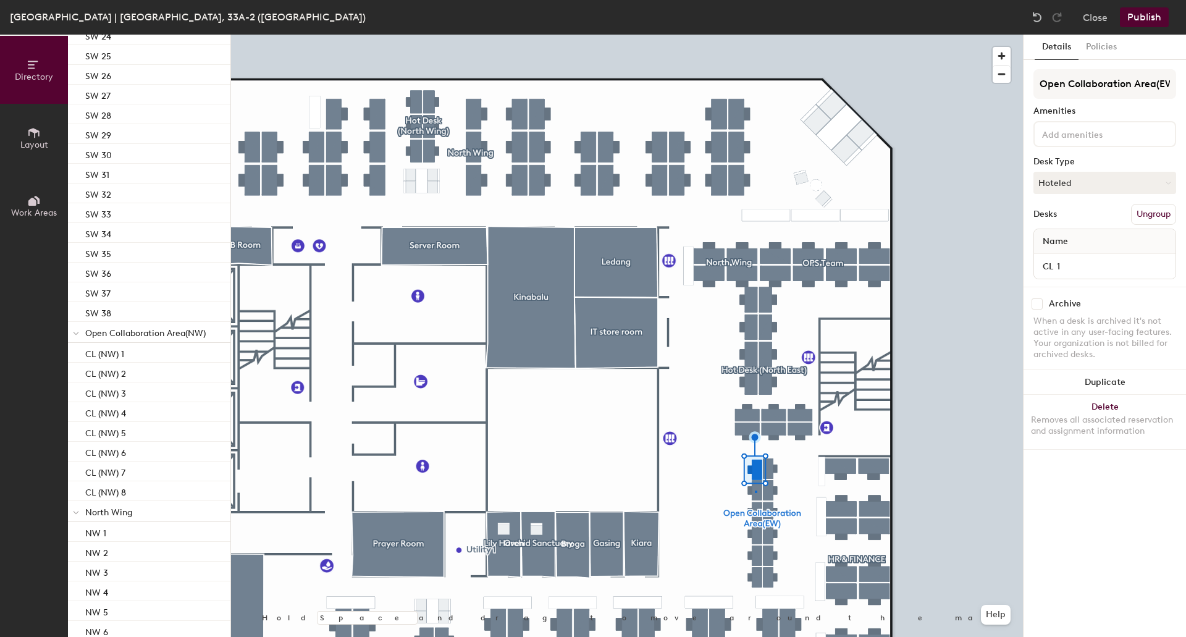
click at [755, 35] on div at bounding box center [627, 35] width 792 height 0
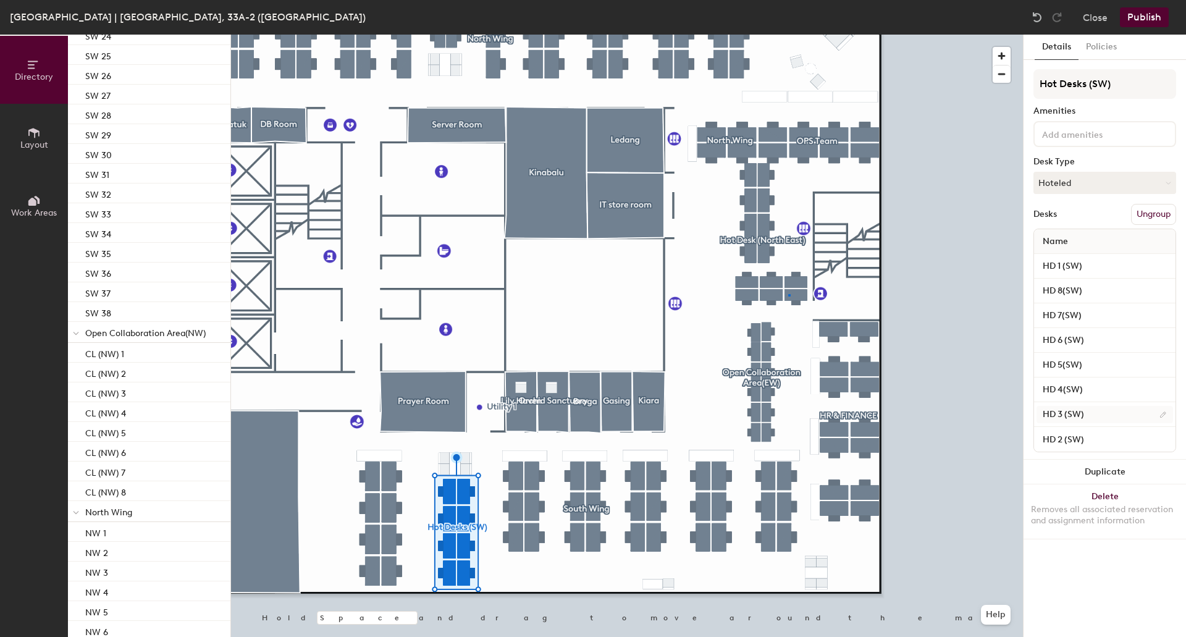
click at [788, 35] on div at bounding box center [627, 35] width 792 height 0
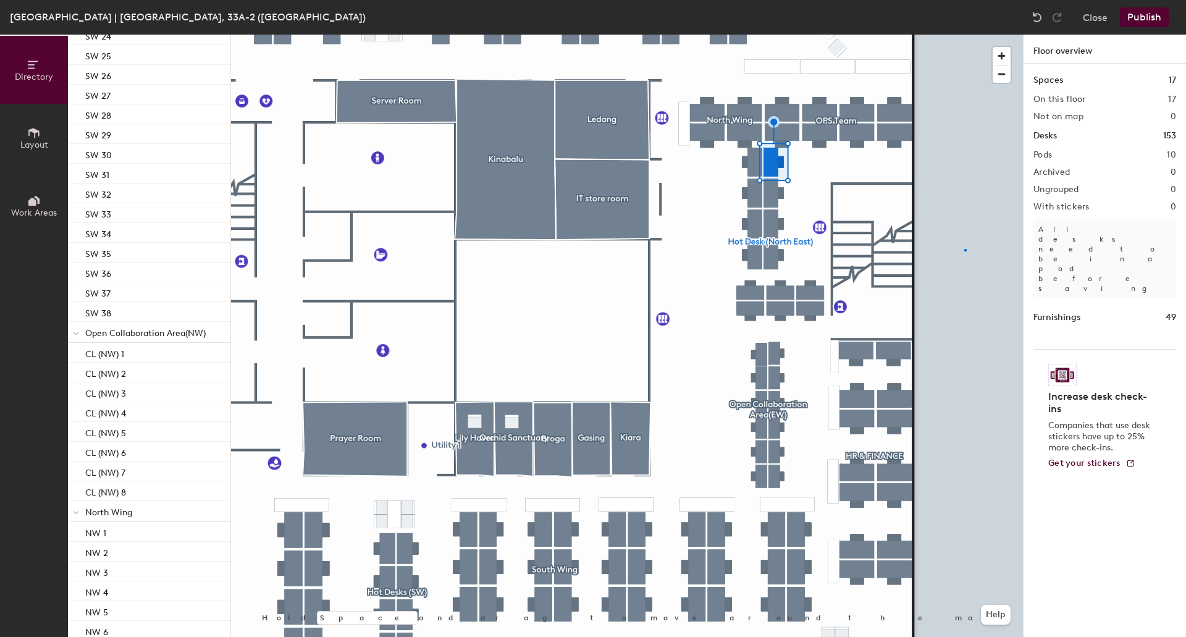
click at [964, 35] on div at bounding box center [627, 35] width 792 height 0
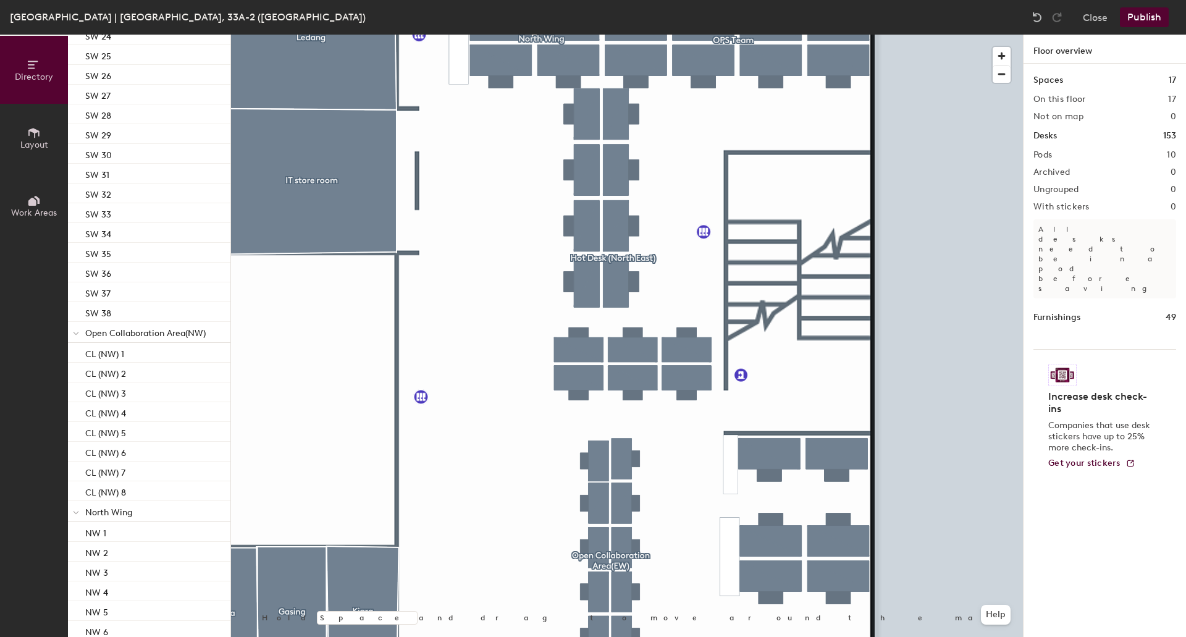
click at [967, 35] on div at bounding box center [627, 35] width 792 height 0
click at [1060, 636] on html "Skip navigation Schedule Office People Analytics Visits Deliveries Services Man…" at bounding box center [593, 318] width 1186 height 637
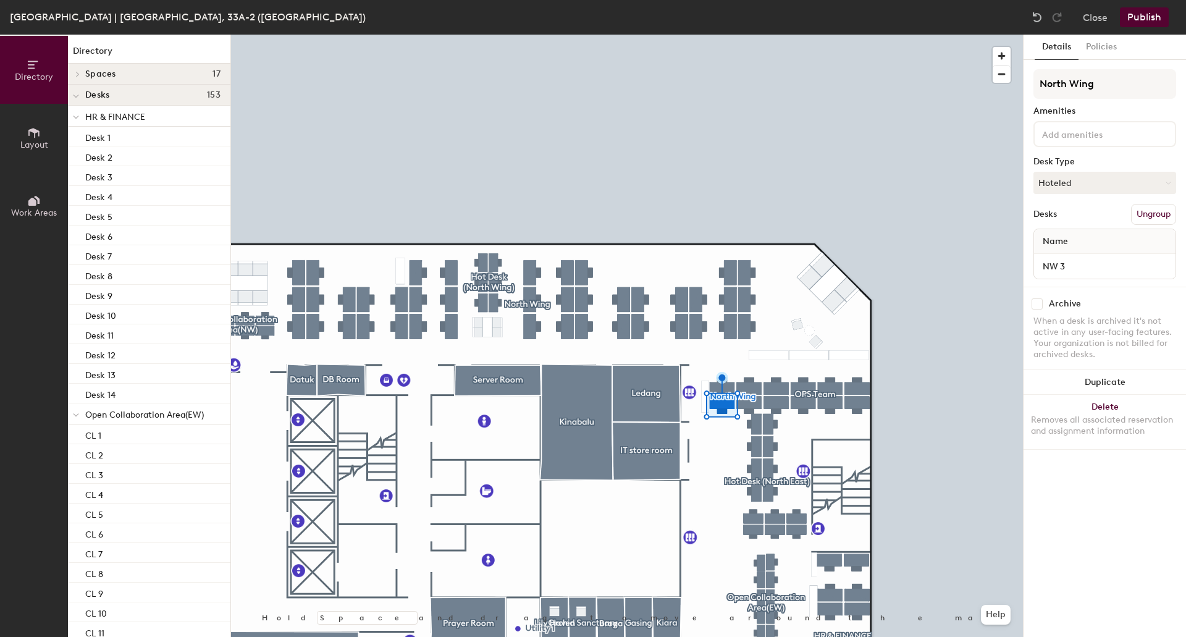
scroll to position [1410, 0]
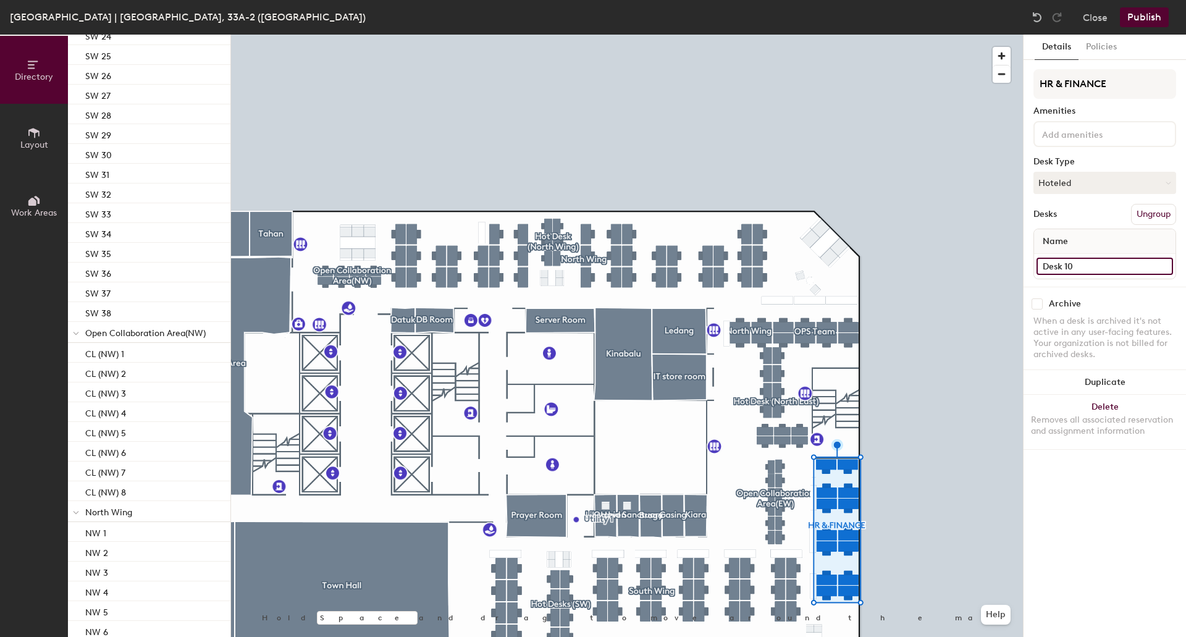
click at [1089, 271] on input "Desk 10" at bounding box center [1105, 266] width 137 height 17
click at [1089, 269] on input "Desk 10" at bounding box center [1105, 266] width 137 height 17
type input "Desk 5"
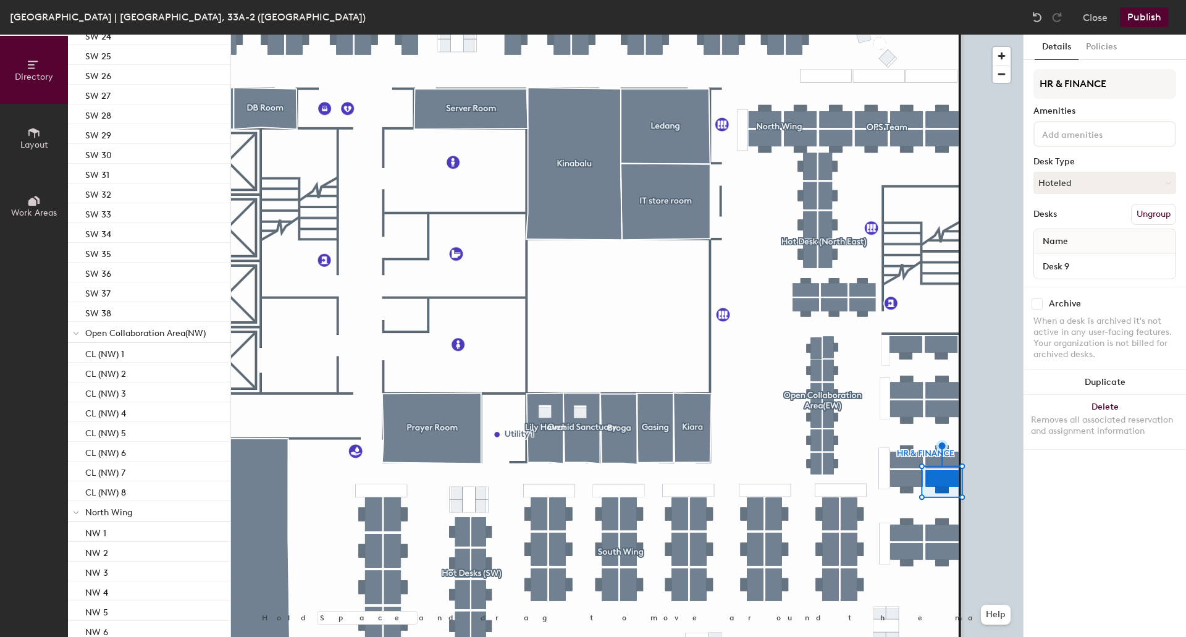
click at [1109, 256] on div "Desk 9" at bounding box center [1104, 266] width 141 height 25
click at [1100, 271] on input "Desk 9" at bounding box center [1105, 266] width 137 height 17
click at [1100, 268] on input "Desk 9" at bounding box center [1105, 266] width 137 height 17
type input "Desk 6"
click at [1085, 269] on input "Desk 8" at bounding box center [1105, 266] width 137 height 17
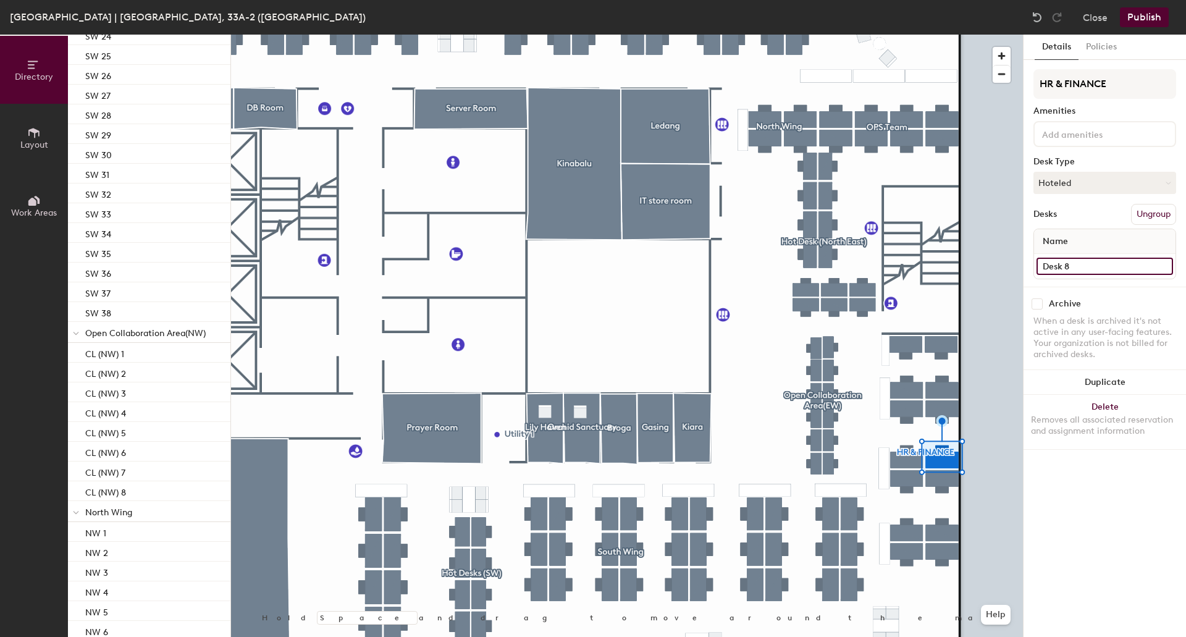
click at [1085, 269] on input "Desk 8" at bounding box center [1105, 266] width 137 height 17
type input "Desk 7"
click at [1083, 264] on input "Desk 7" at bounding box center [1105, 266] width 137 height 17
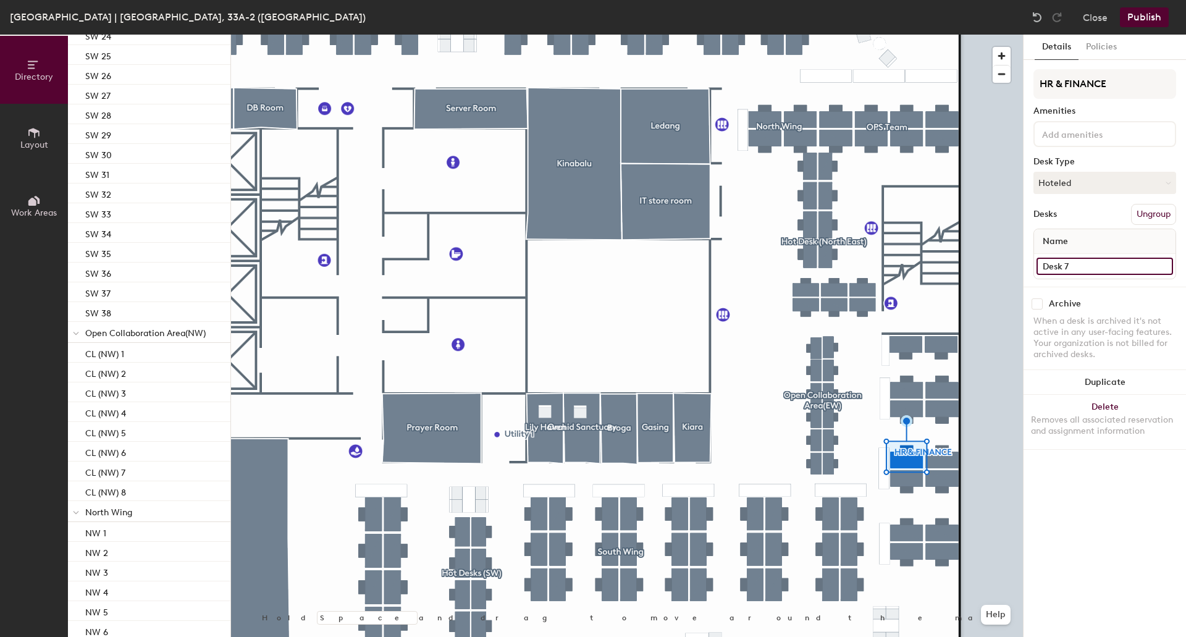
click at [1084, 263] on input "Desk 7" at bounding box center [1105, 266] width 137 height 17
click at [1095, 264] on input "Desk 7" at bounding box center [1105, 266] width 137 height 17
type input "Desk 8"
click at [1081, 269] on input "Desk 6" at bounding box center [1105, 266] width 137 height 17
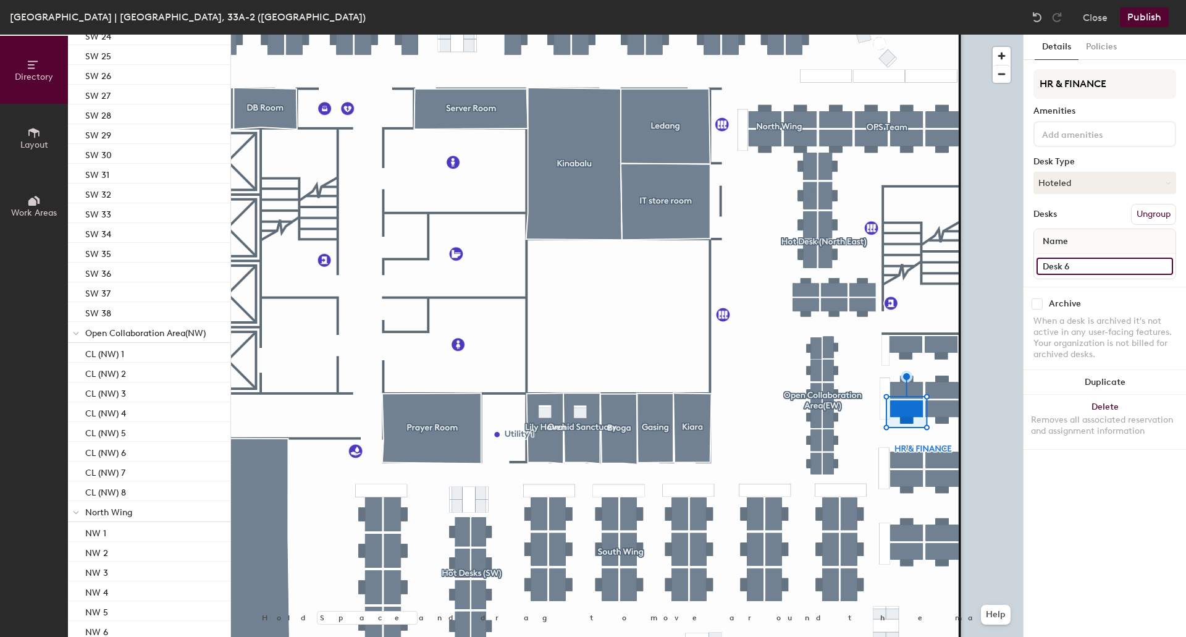
click at [1081, 269] on input "Desk 6" at bounding box center [1105, 266] width 137 height 17
type input "Desk 9"
click at [1085, 264] on input "Desk 5" at bounding box center [1105, 266] width 137 height 17
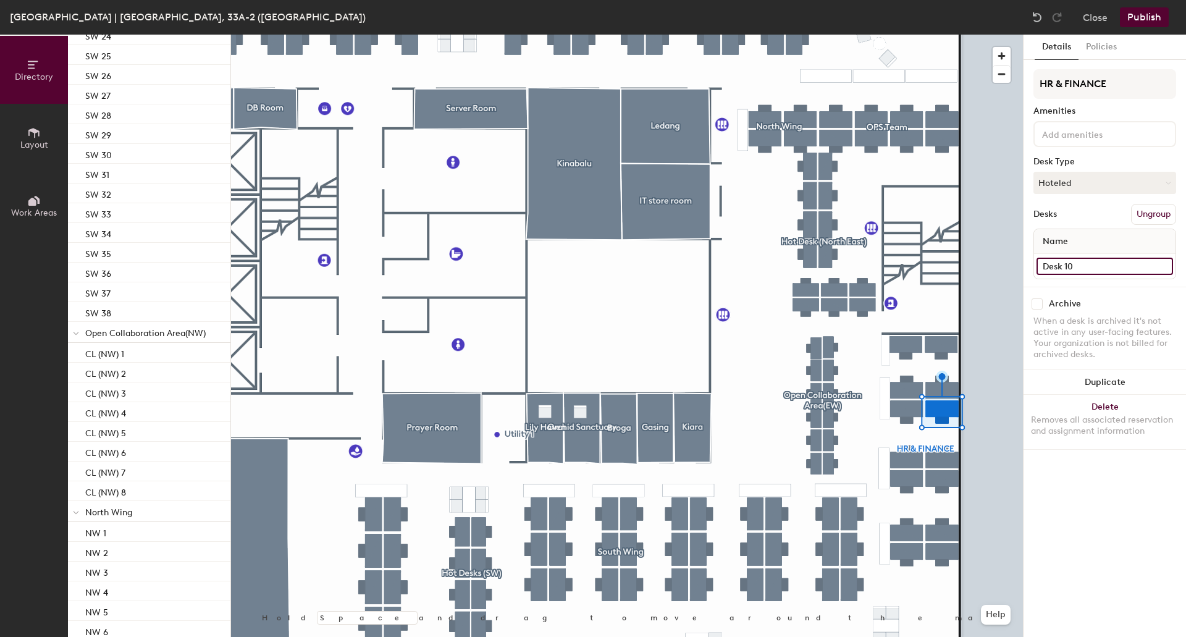
type input "Desk 10"
click at [1087, 259] on input "Desk 4" at bounding box center [1105, 266] width 137 height 17
type input "Desk 11"
click at [1097, 253] on div "Name" at bounding box center [1104, 241] width 141 height 25
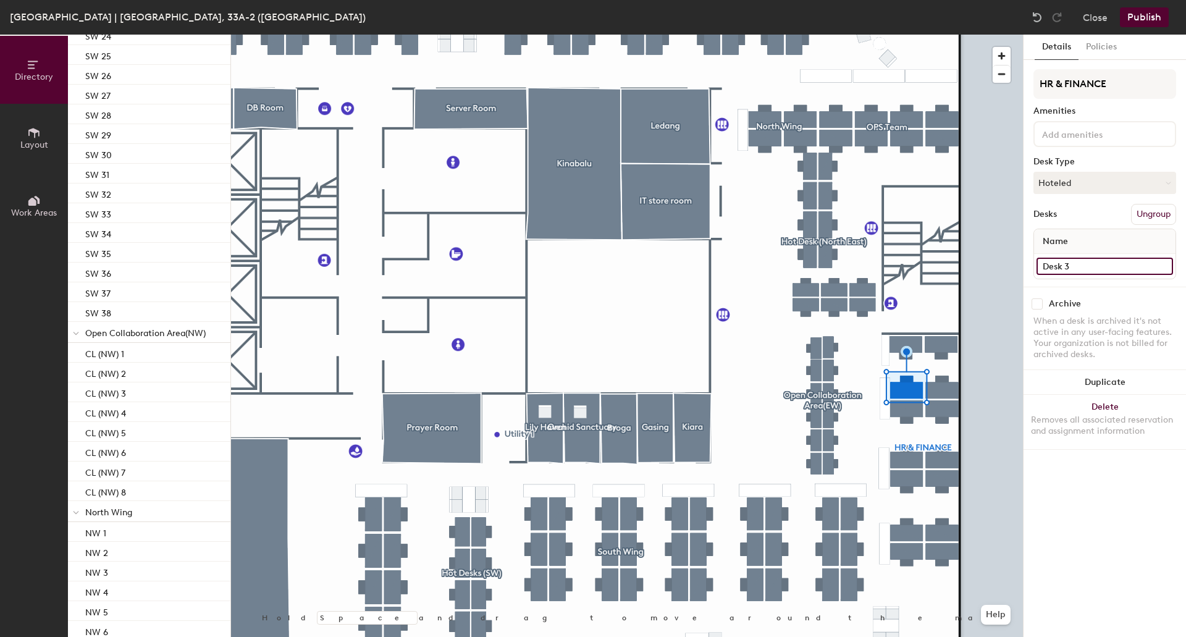
click at [1080, 271] on input "Desk 3" at bounding box center [1105, 266] width 137 height 17
click at [1081, 271] on input "Desk 3" at bounding box center [1105, 266] width 137 height 17
type input "Desk 12"
click at [1098, 268] on input "Desk 1" at bounding box center [1105, 266] width 137 height 17
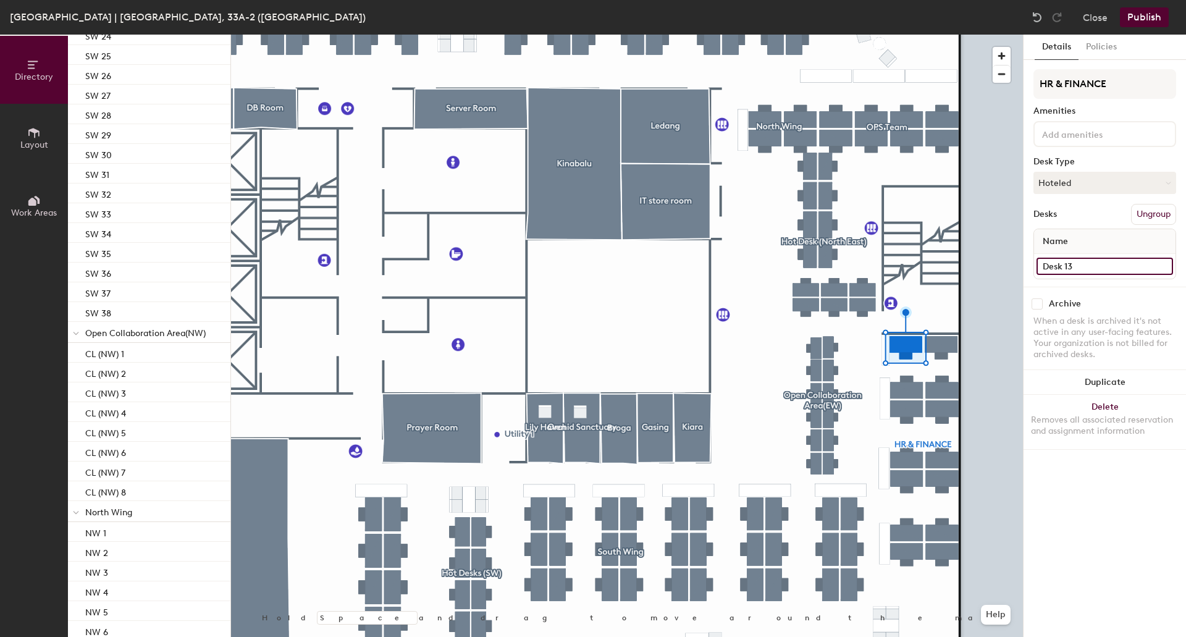
type input "Desk 13"
click at [1081, 266] on input "Desk 2" at bounding box center [1105, 266] width 137 height 17
type input "Desk 14"
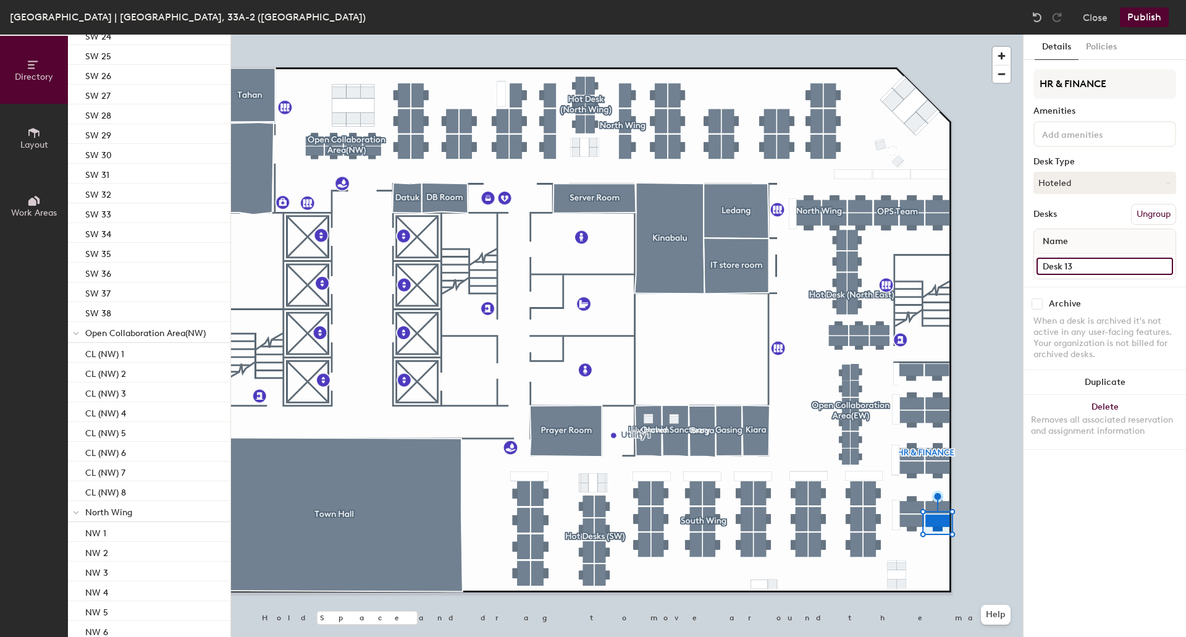
click at [1109, 268] on input "Desk 13" at bounding box center [1105, 266] width 137 height 17
type input "Desk 1"
click at [1086, 268] on input "Desk 14" at bounding box center [1105, 266] width 137 height 17
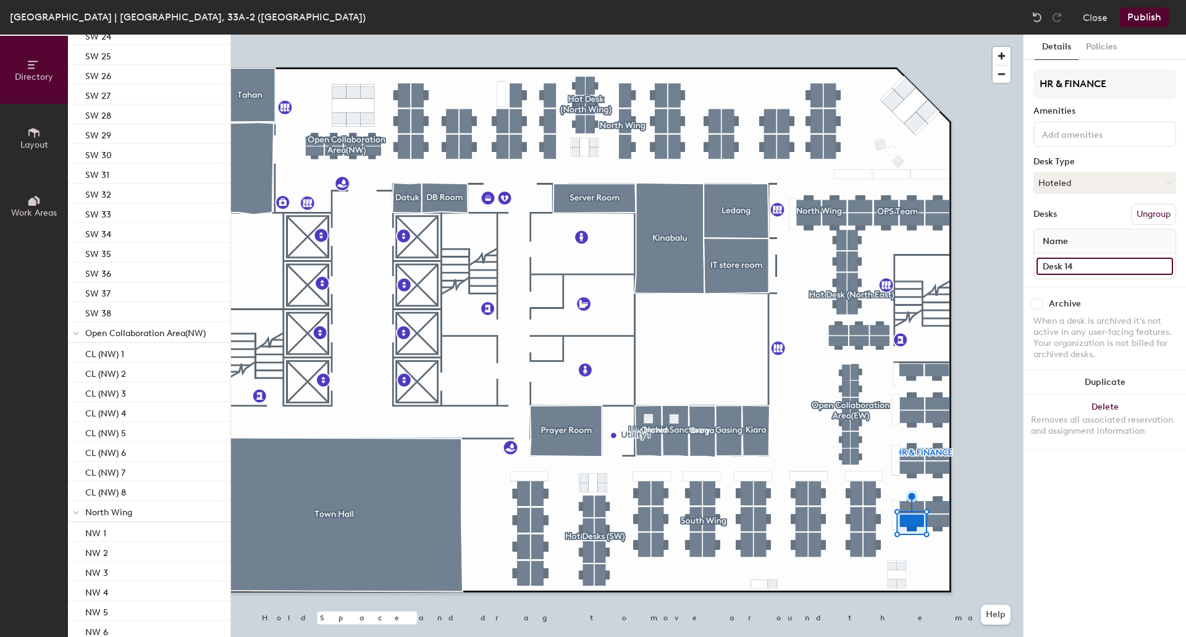
click at [1086, 268] on input "Desk 14" at bounding box center [1105, 266] width 137 height 17
type input "Desk 2"
click at [1097, 269] on input "Desk 12" at bounding box center [1105, 266] width 137 height 17
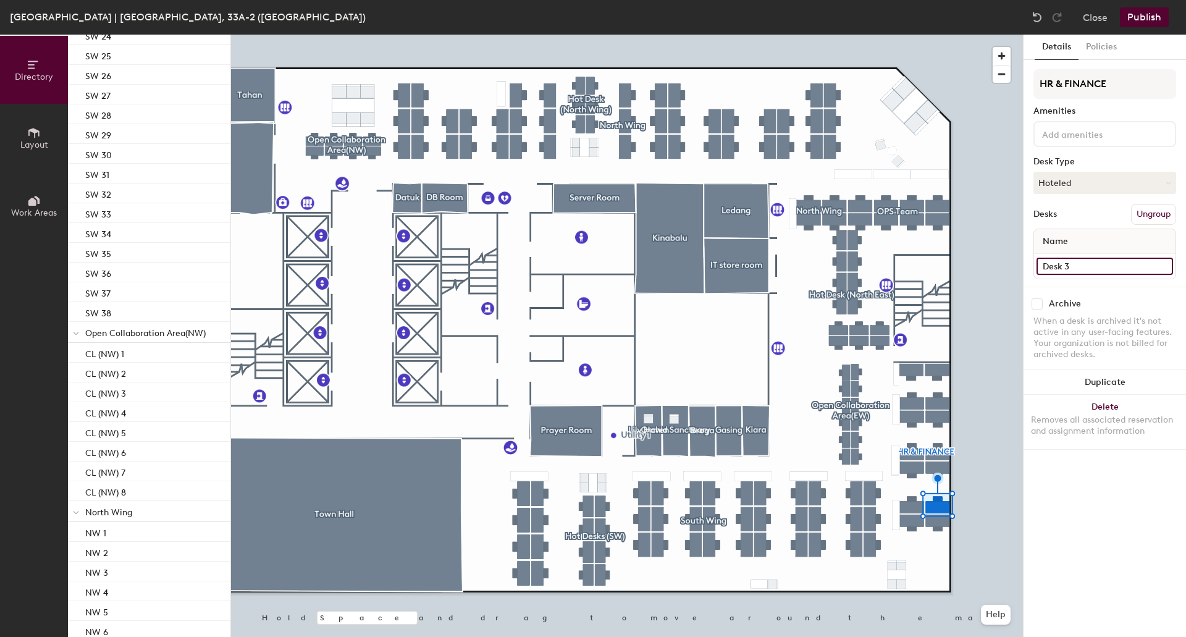
type input "Desk 3"
click at [1112, 275] on div "Desk 11" at bounding box center [1104, 266] width 141 height 25
click at [1114, 263] on input "Desk 11" at bounding box center [1105, 266] width 137 height 17
type input "Desk 4"
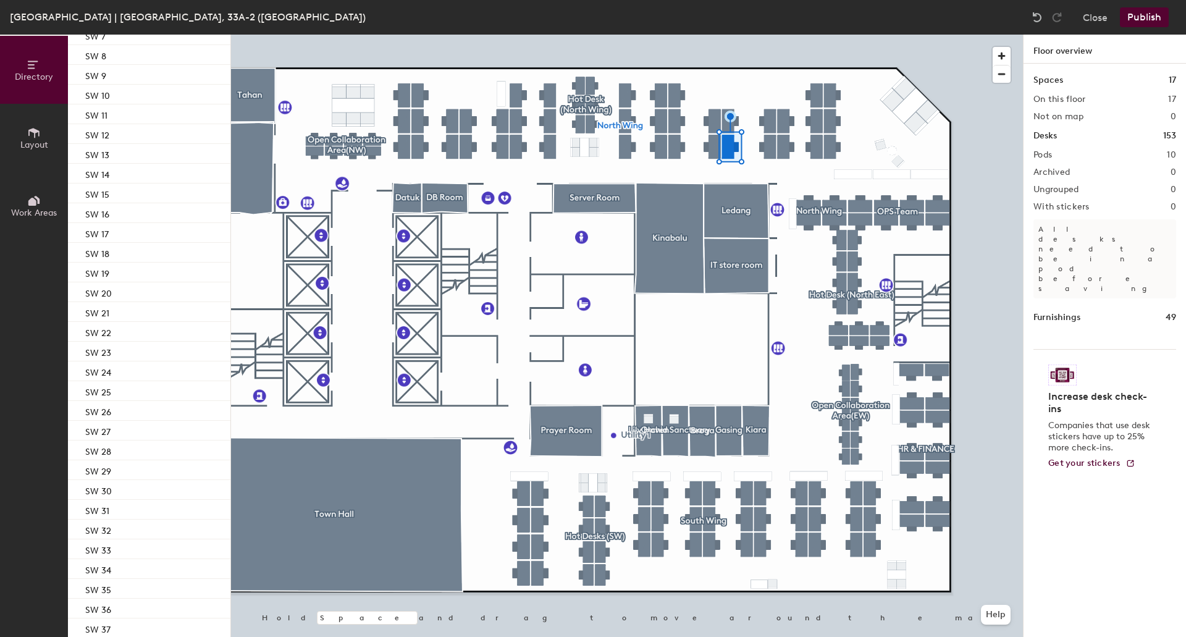
scroll to position [1746, 0]
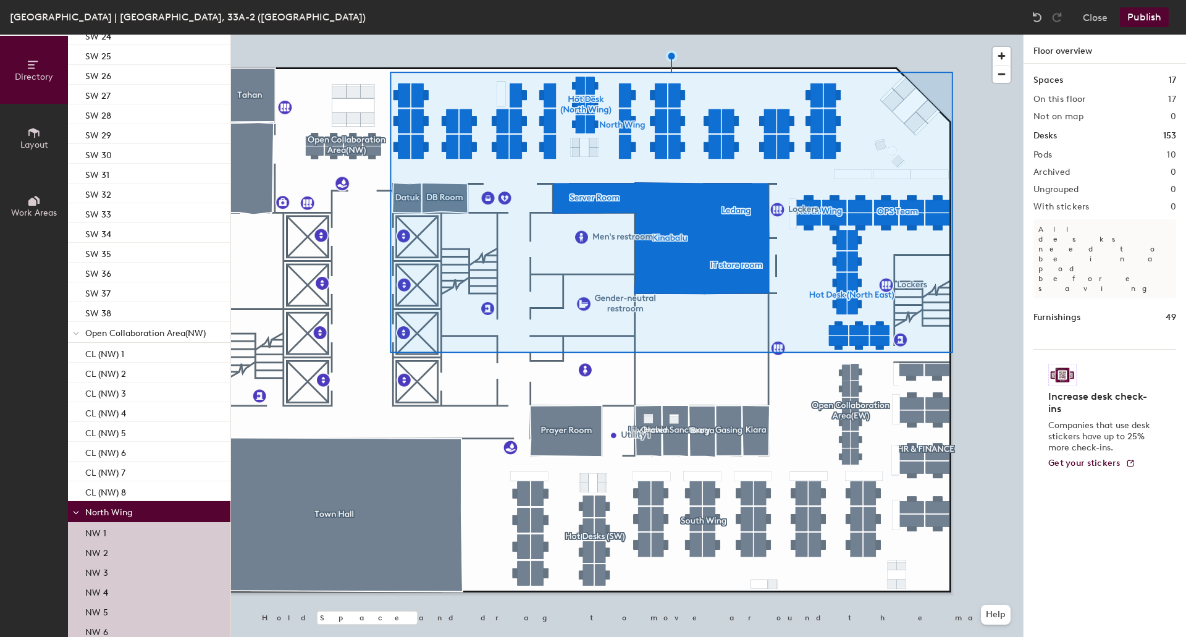
drag, startPoint x: 1186, startPoint y: -75, endPoint x: 1034, endPoint y: 482, distance: 577.6
click at [1035, 483] on div "Spaces 17 On this floor 17 Not on map 0 Desks 153 Pods 10 Archived 0 Ungrouped …" at bounding box center [1105, 365] width 162 height 602
